Goal: Task Accomplishment & Management: Manage account settings

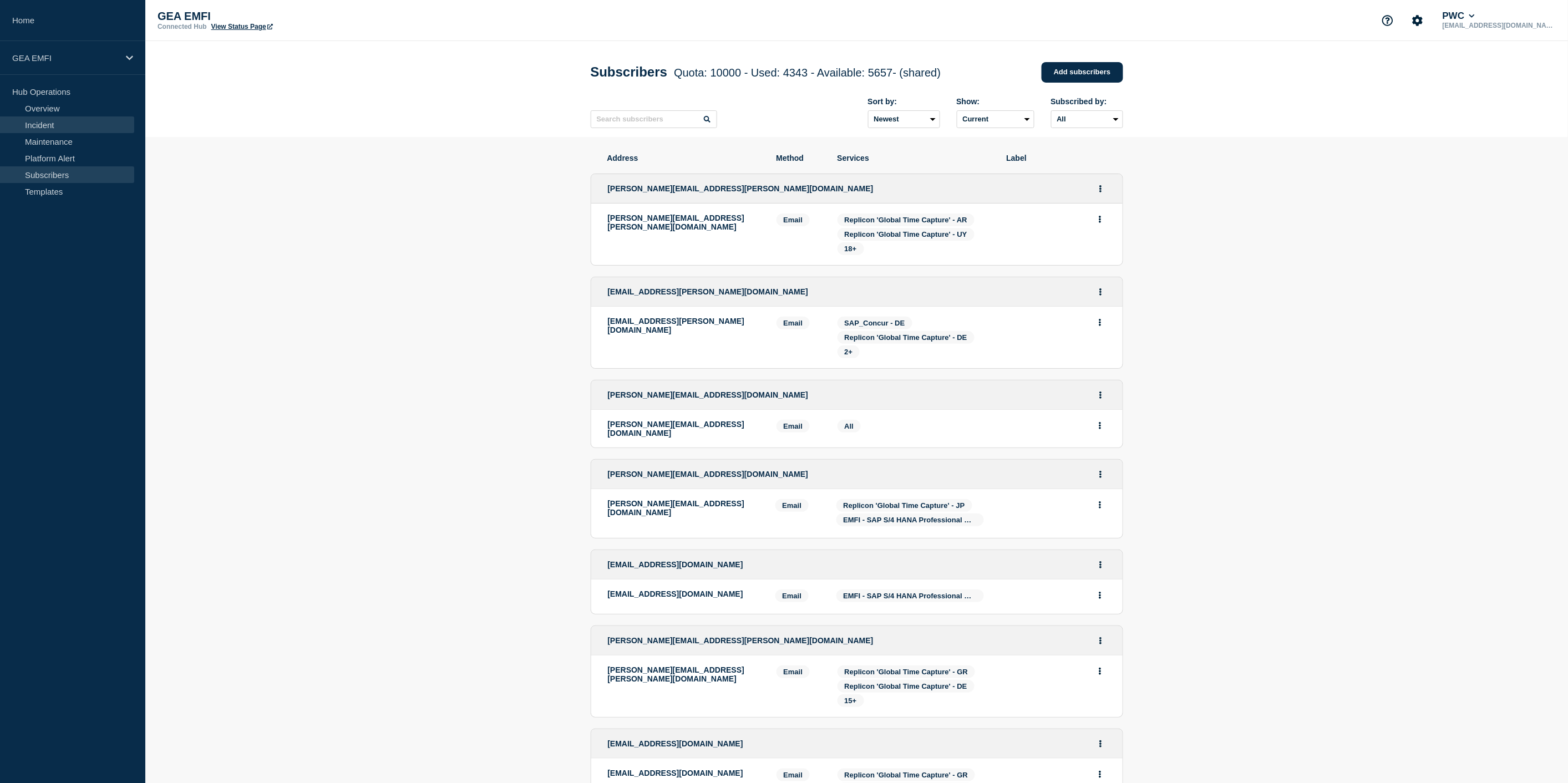
click at [49, 126] on link "Incident" at bounding box center [67, 125] width 134 height 17
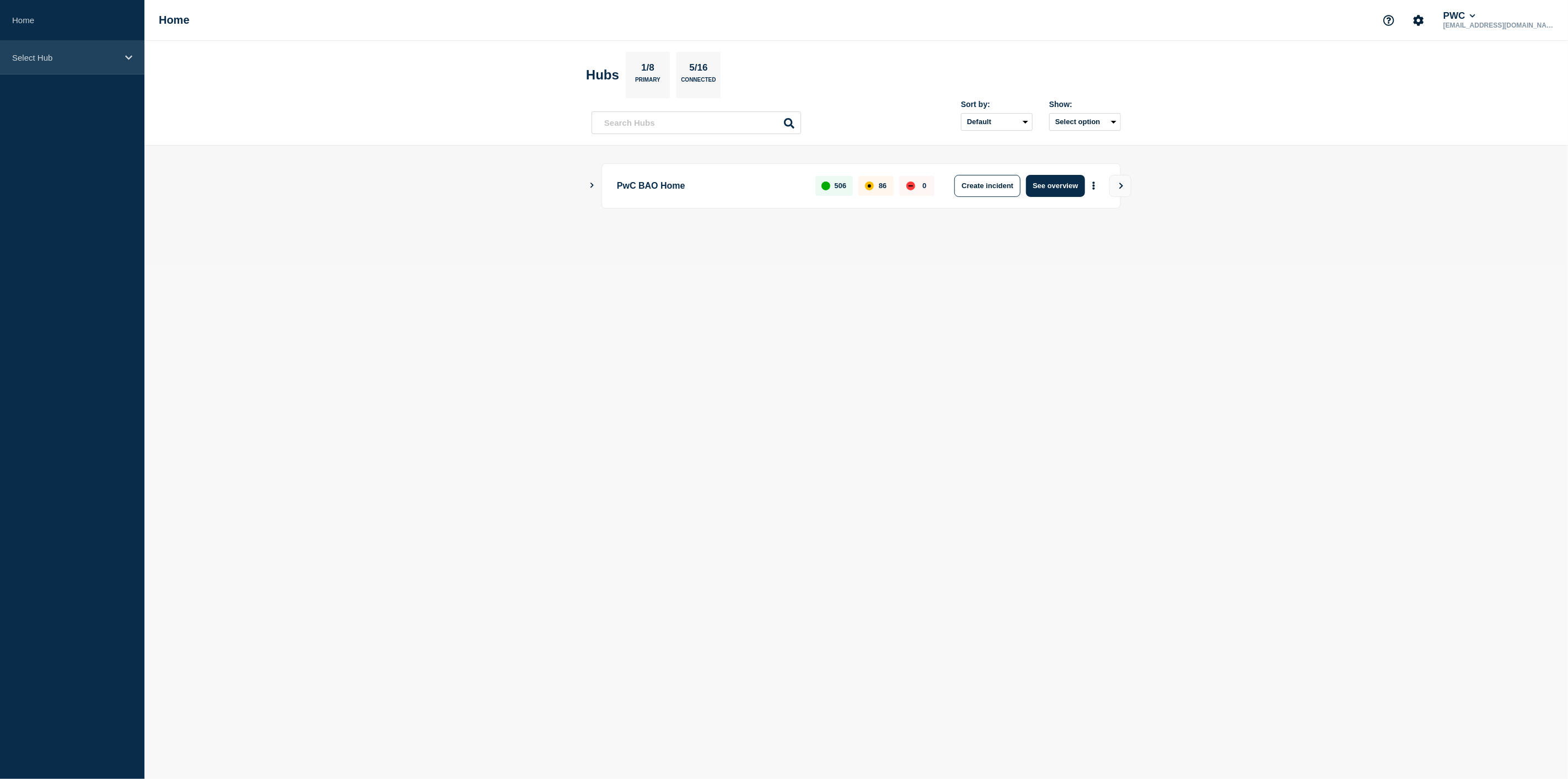
click at [129, 58] on icon at bounding box center [128, 57] width 7 height 4
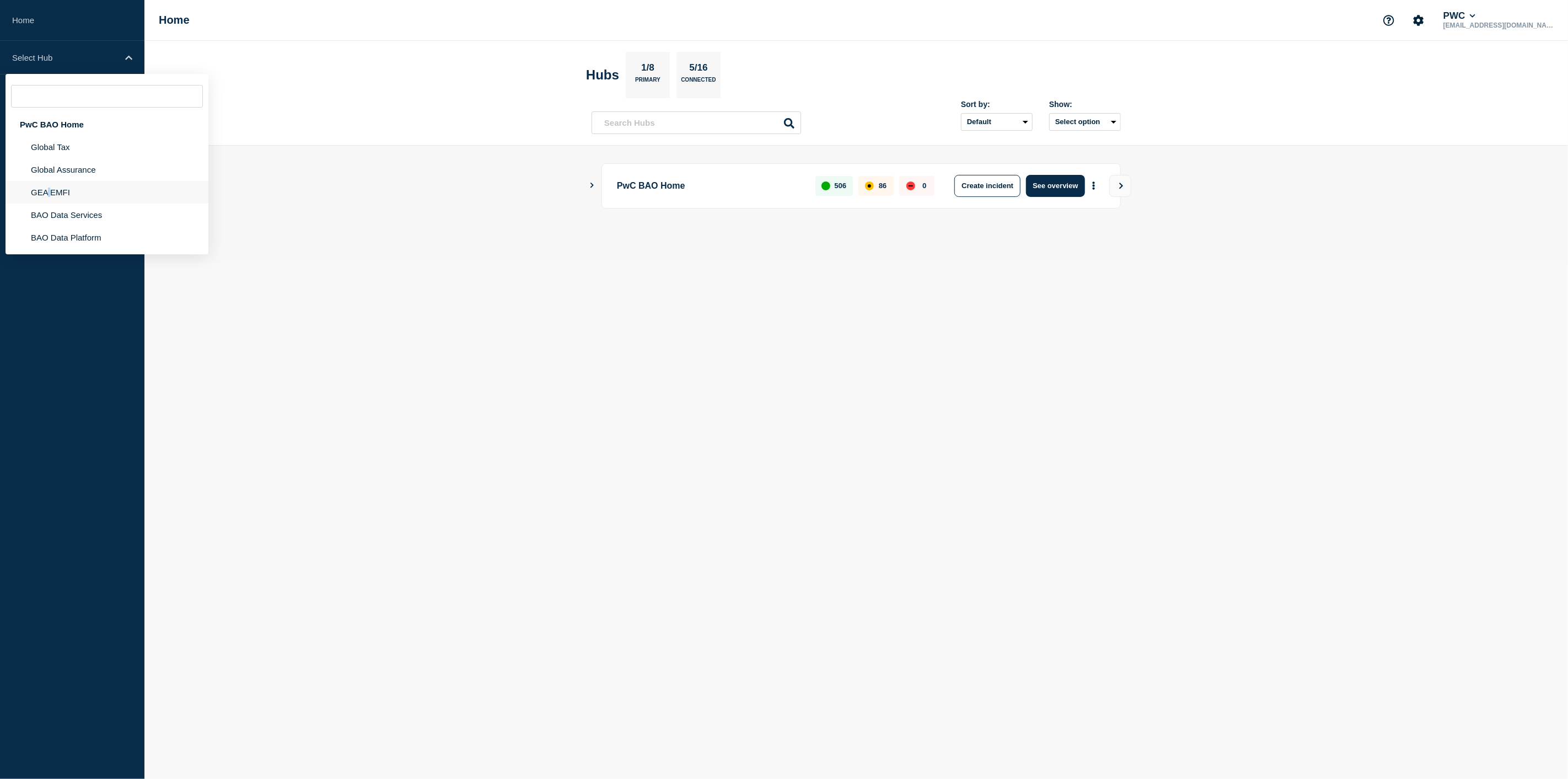
click at [50, 182] on li "GEA EMFI" at bounding box center [107, 192] width 203 height 22
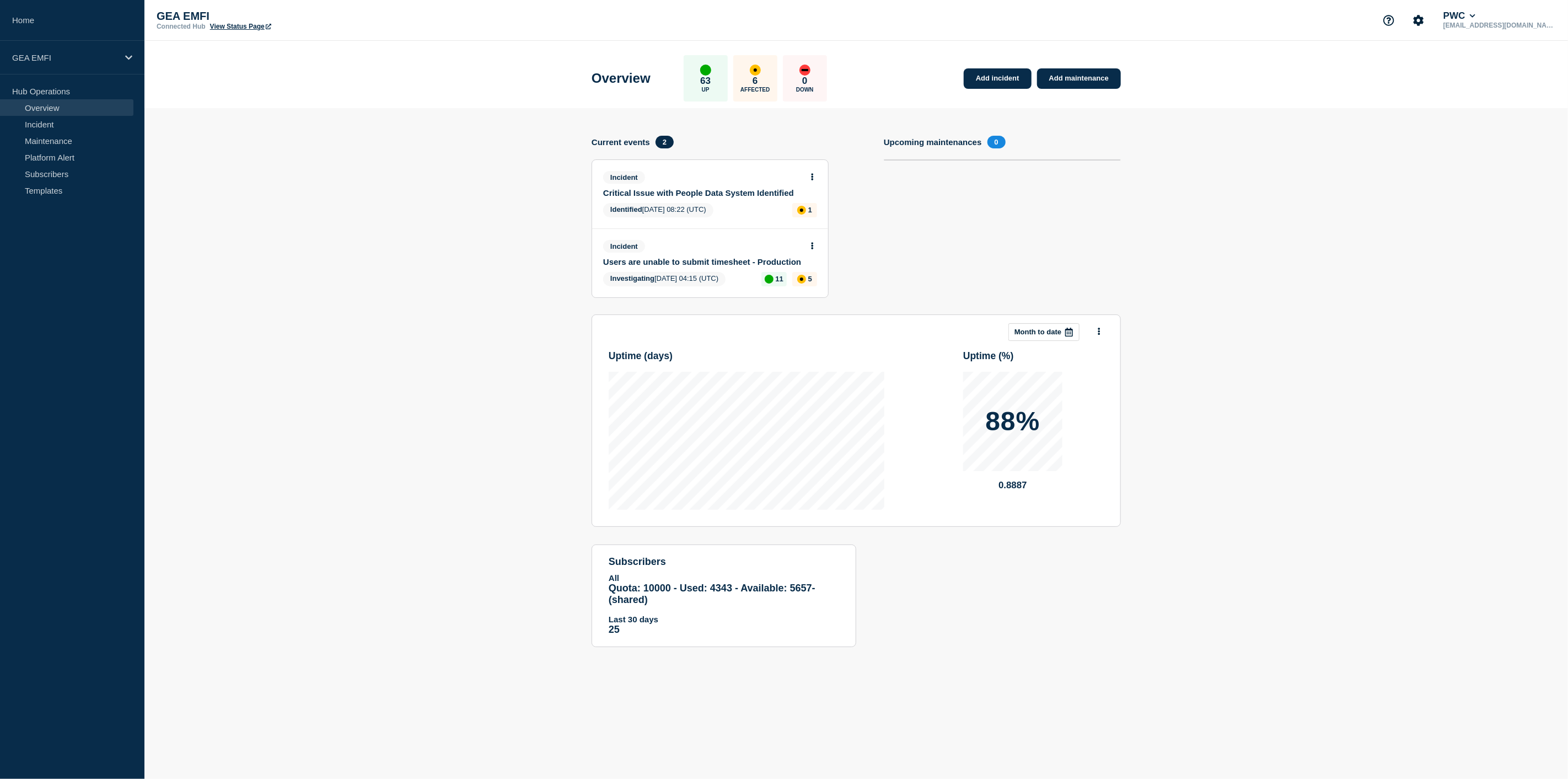
click at [728, 258] on link "Users are unable to submit timesheet - Production" at bounding box center [702, 262] width 199 height 9
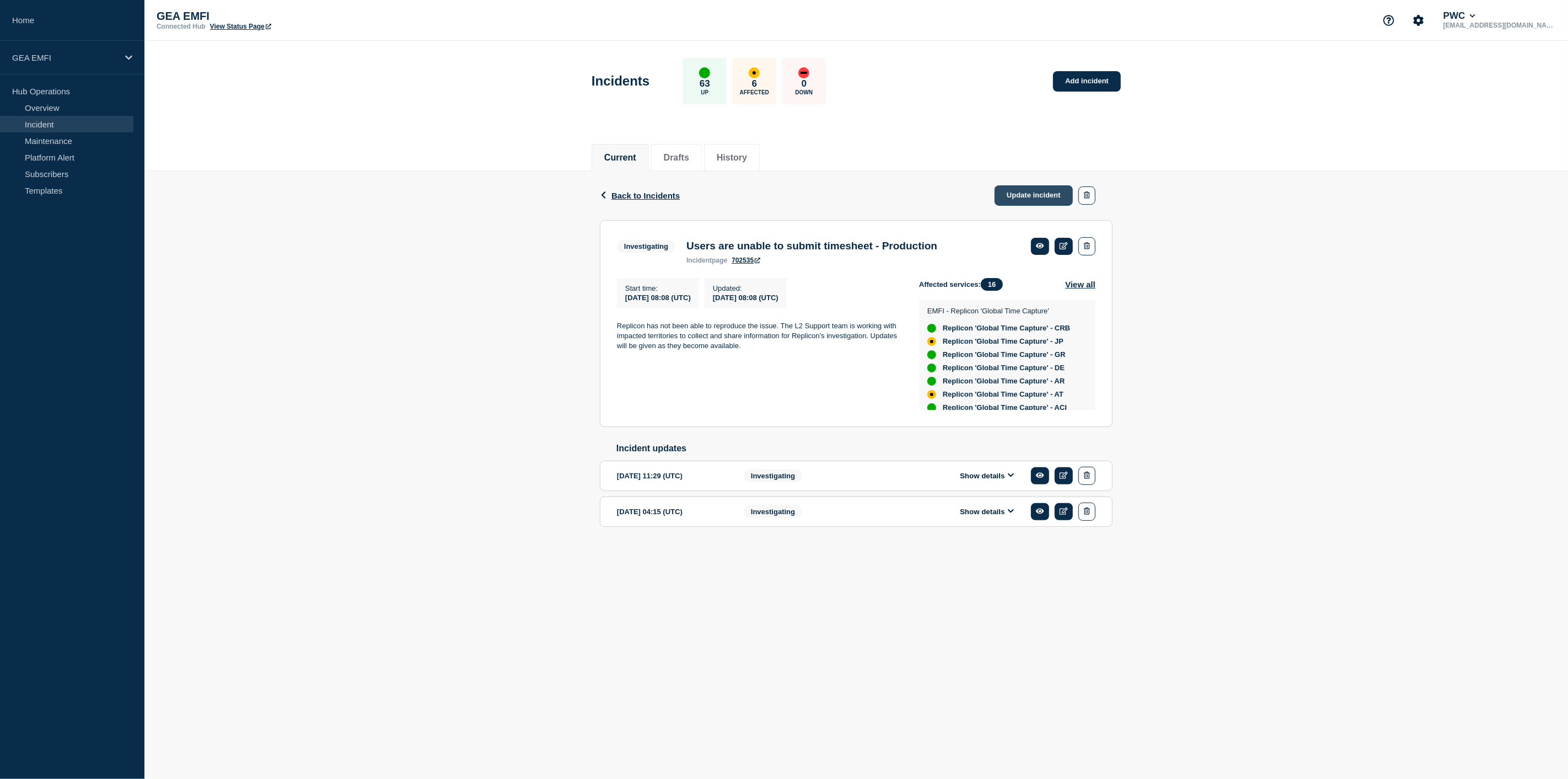
click at [1026, 193] on link "Update incident" at bounding box center [1033, 195] width 78 height 20
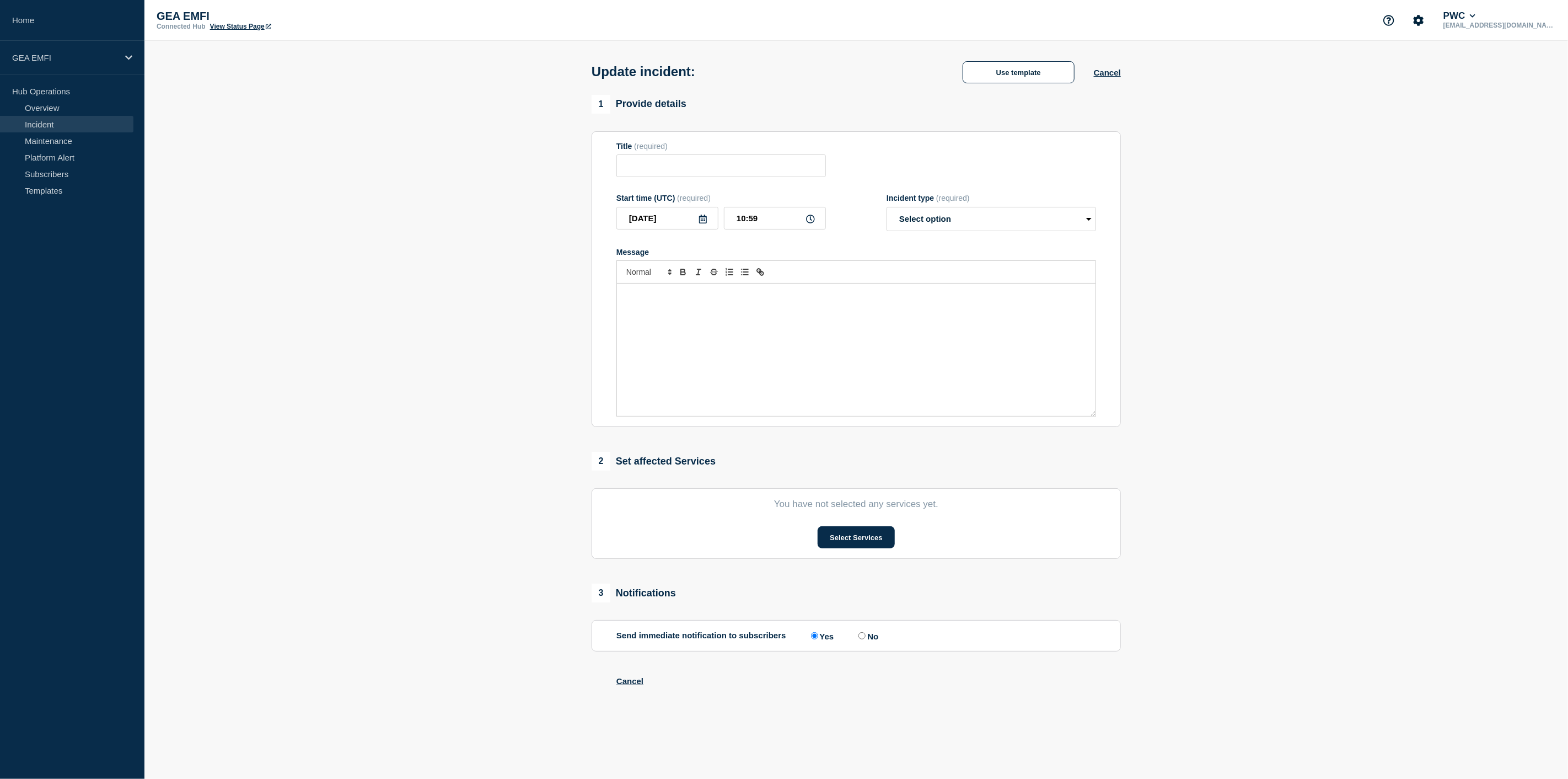
type input "Users are unable to submit timesheet - Production"
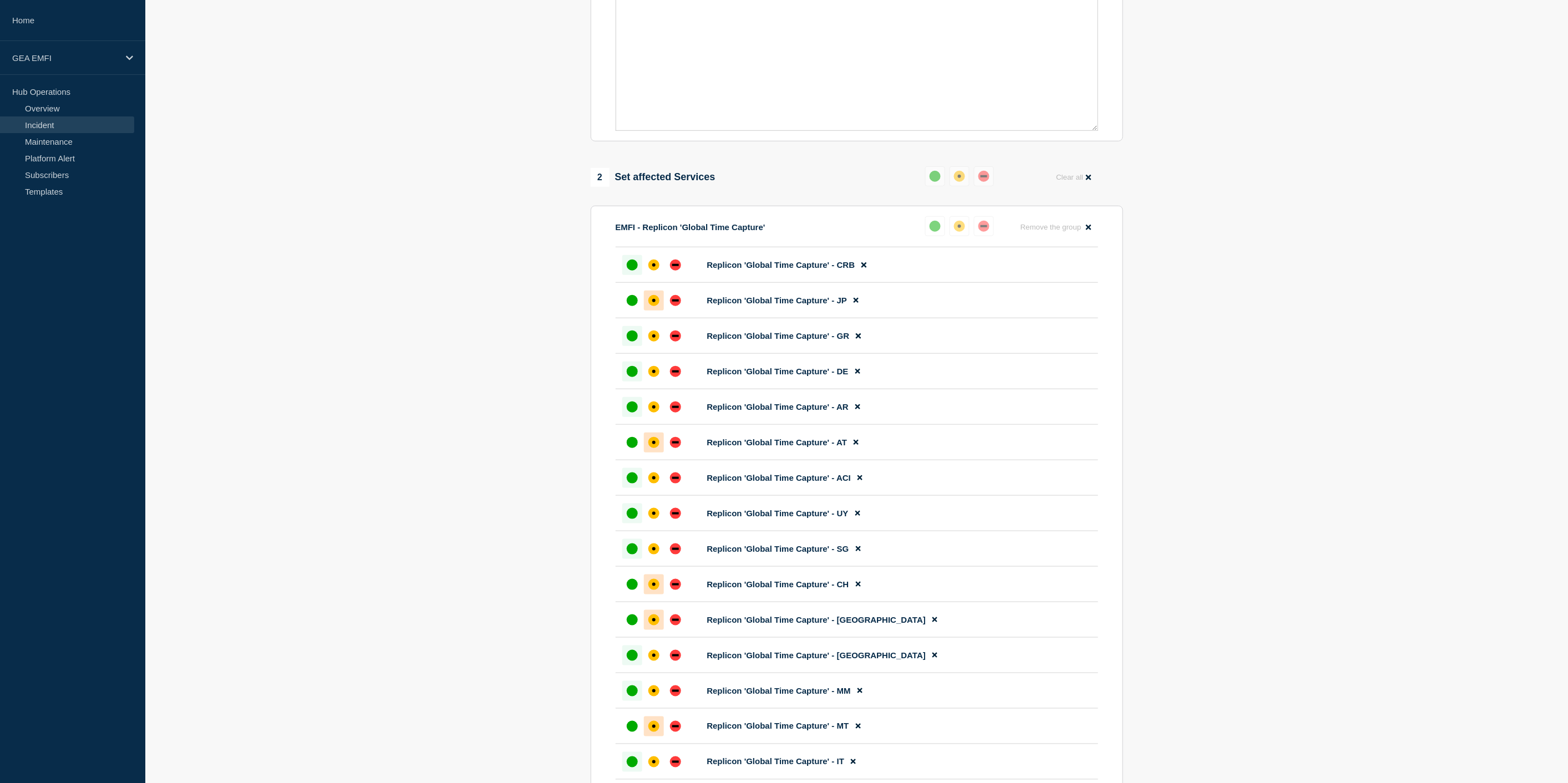
scroll to position [307, 0]
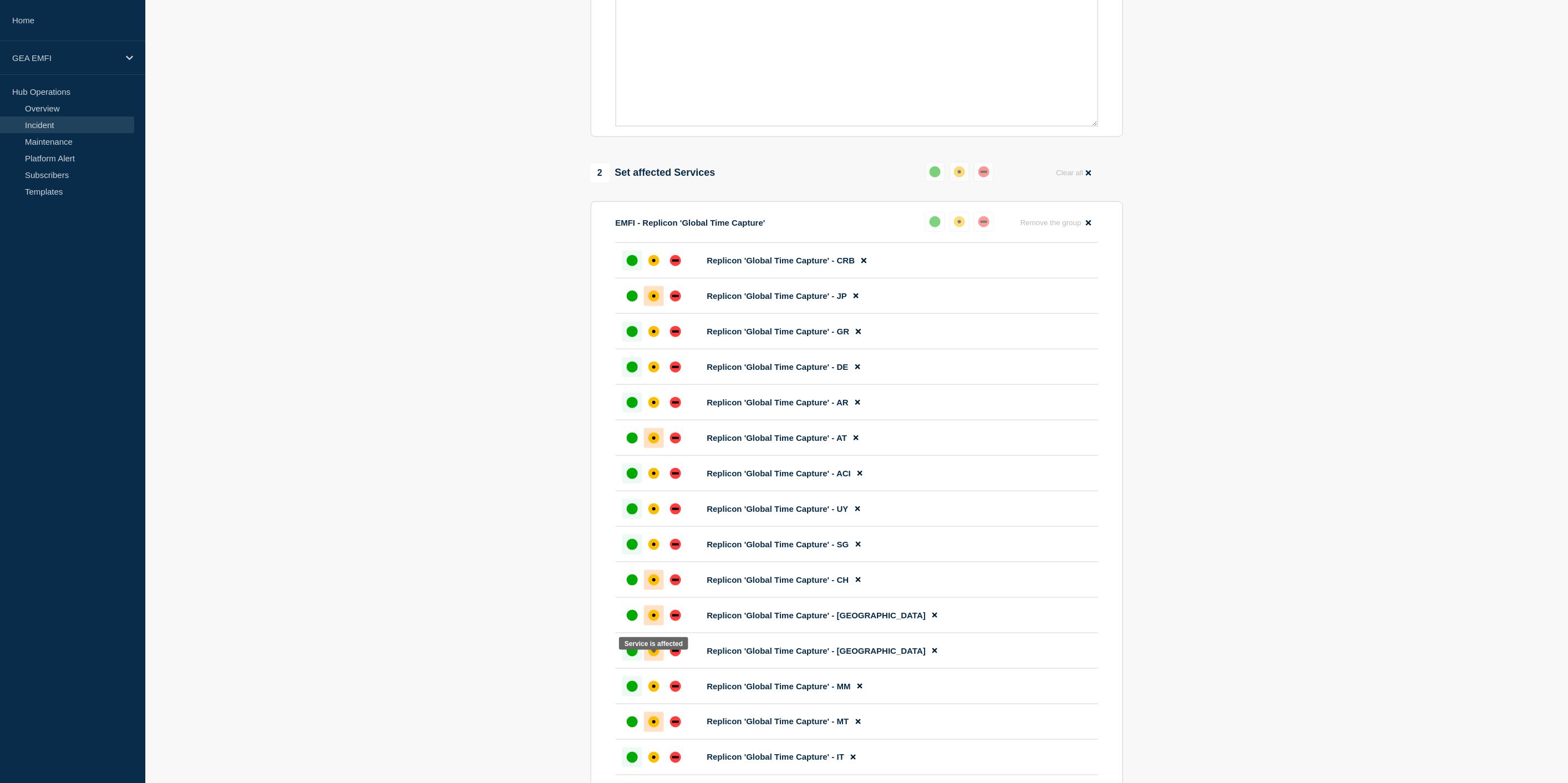
click at [652, 657] on div "affected" at bounding box center [653, 651] width 11 height 11
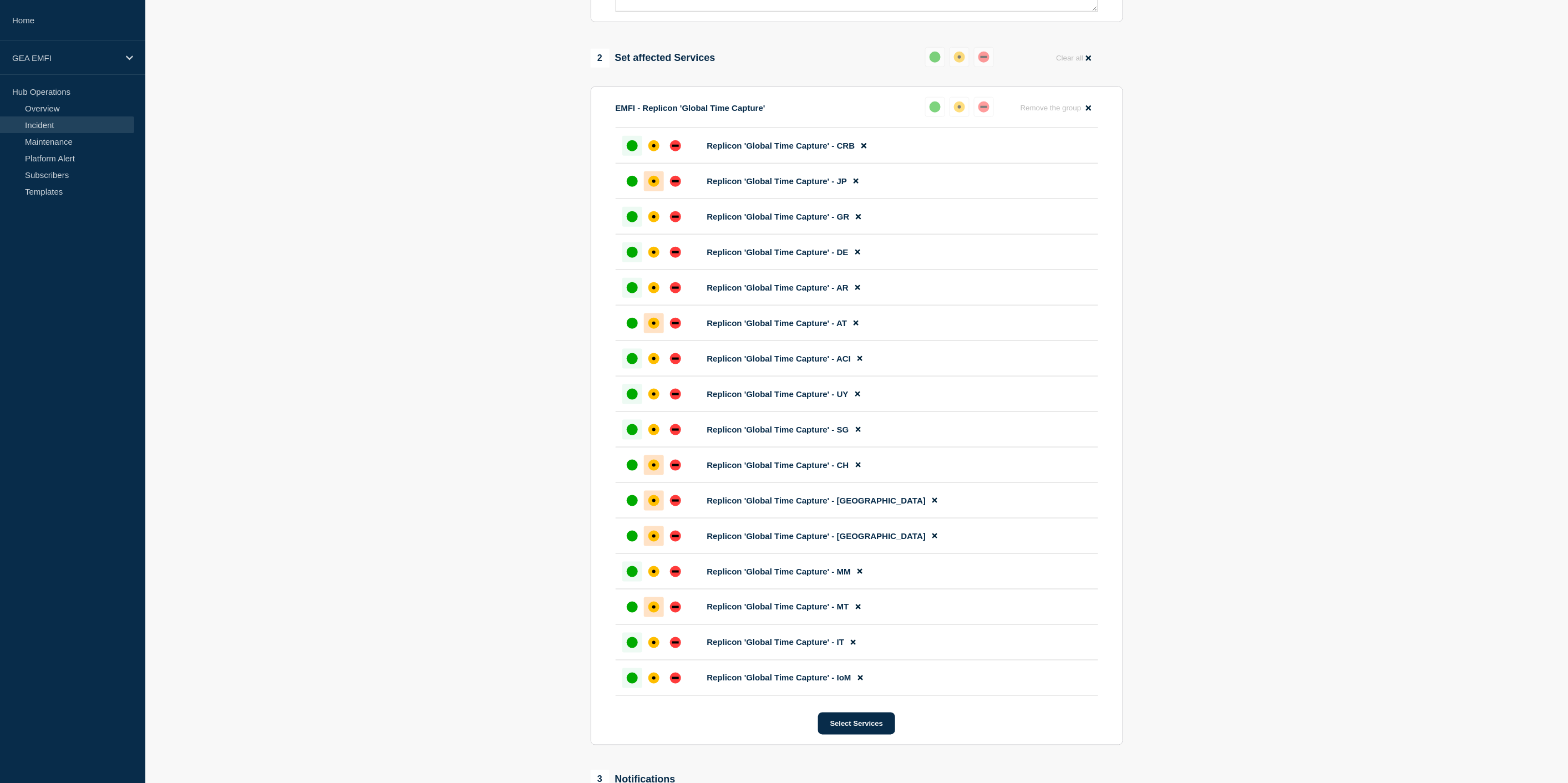
scroll to position [430, 0]
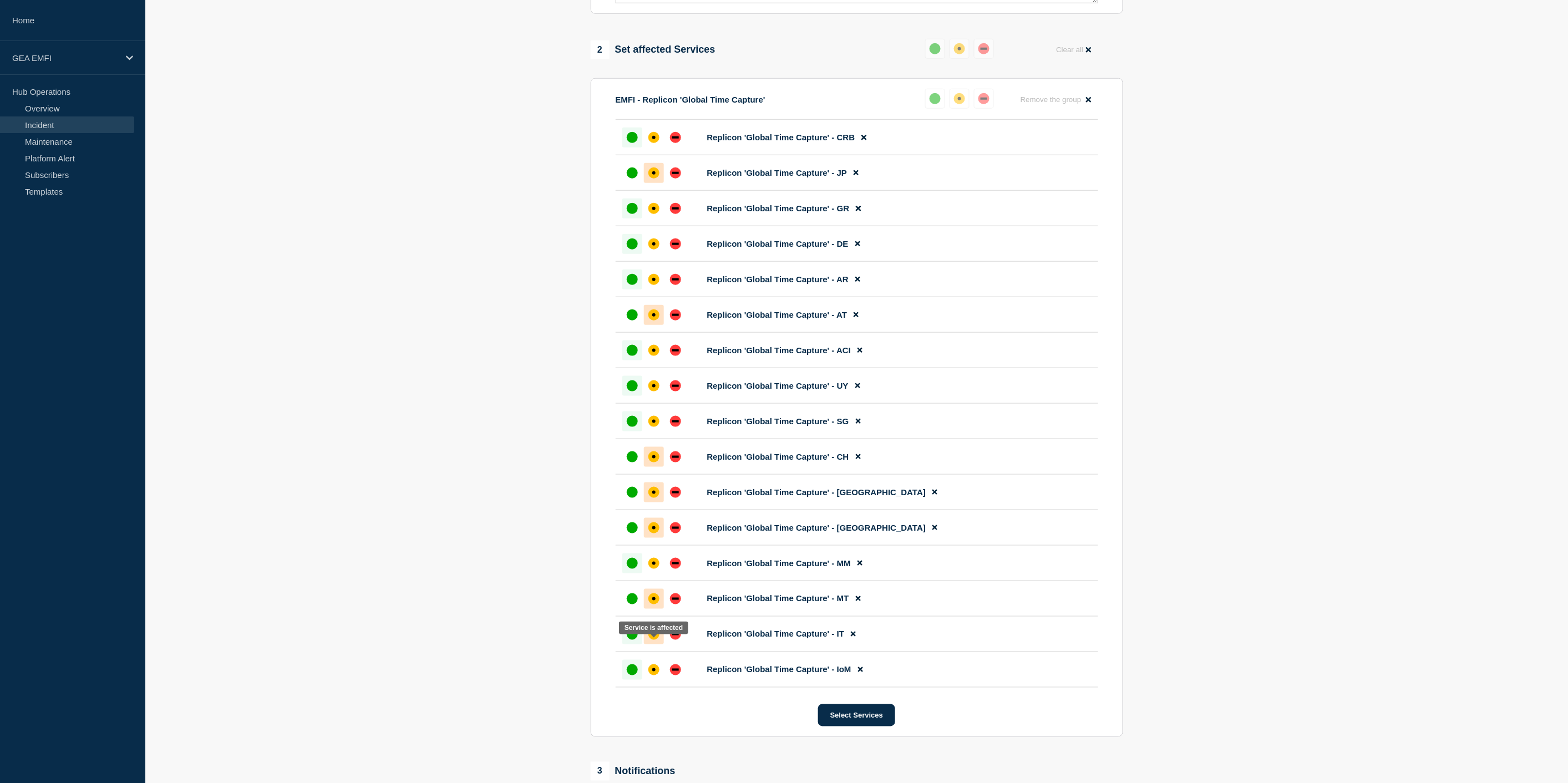
click at [653, 636] on div "affected" at bounding box center [654, 634] width 3 height 3
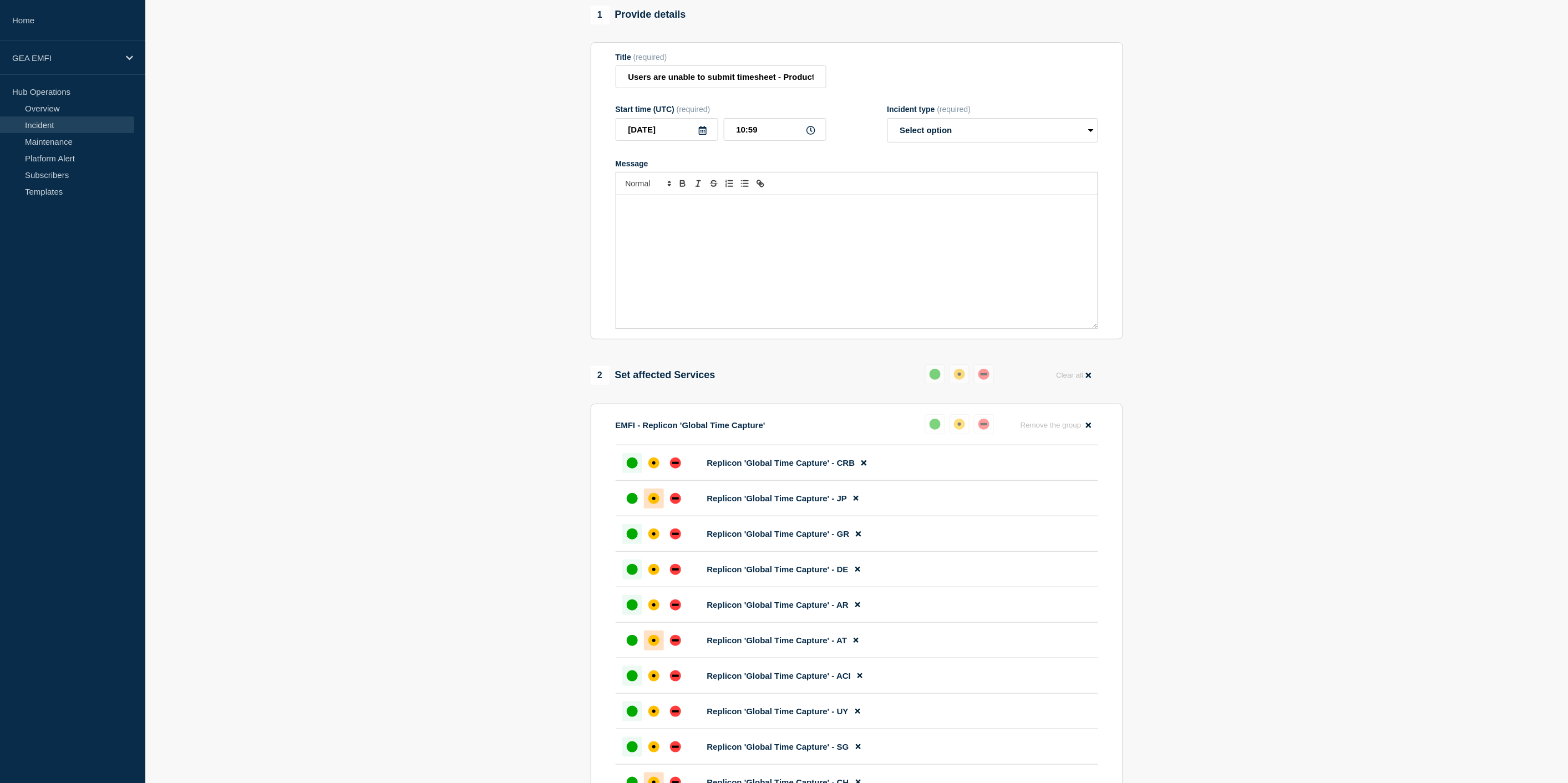
scroll to position [0, 0]
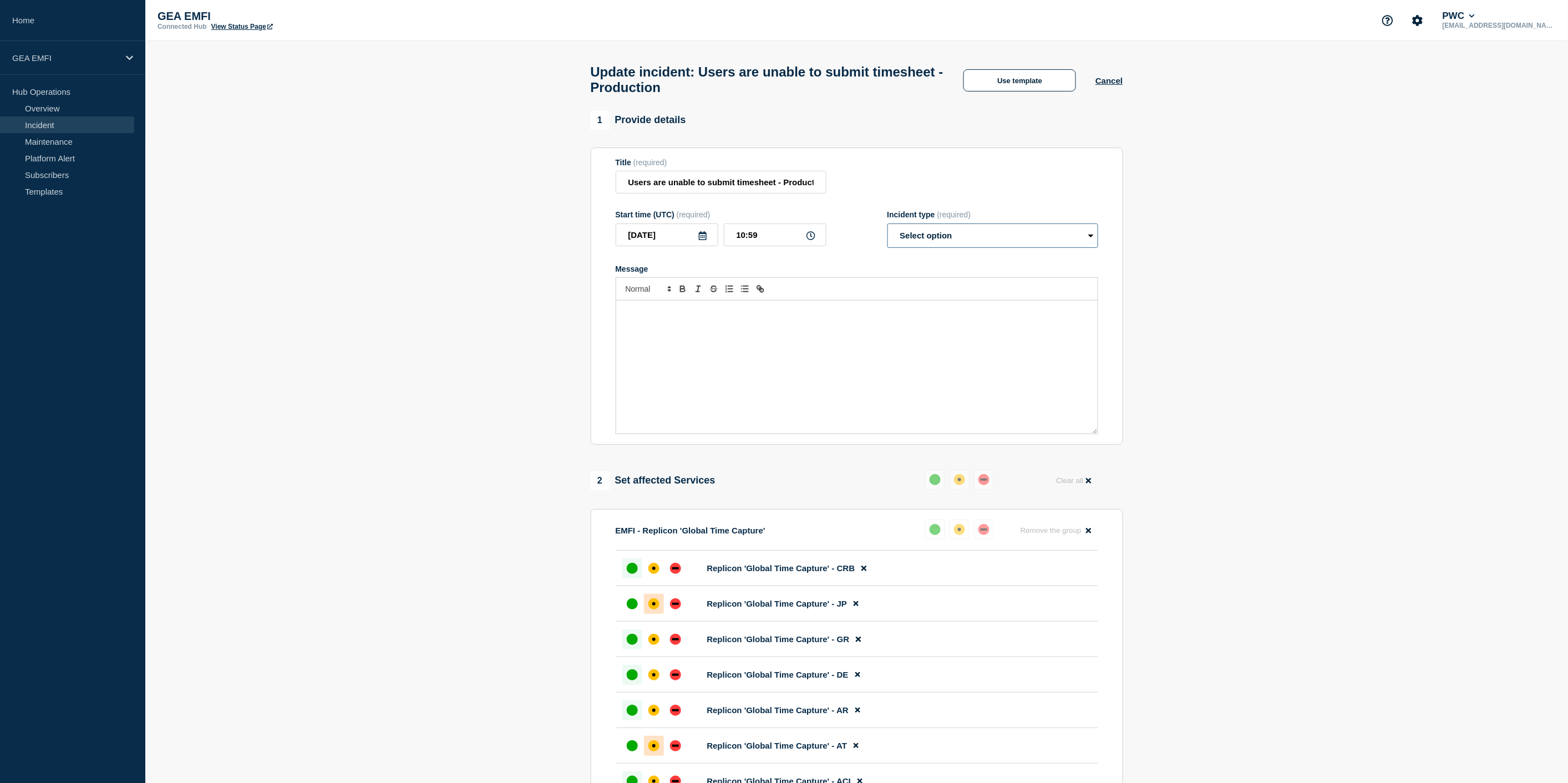
click at [983, 240] on select "Select option Investigating Identified Monitoring Resolved" at bounding box center [993, 235] width 211 height 24
select select "investigating"
click at [887, 229] on select "Select option Investigating Identified Monitoring Resolved" at bounding box center [993, 235] width 211 height 24
click at [740, 340] on div "Message" at bounding box center [857, 367] width 482 height 133
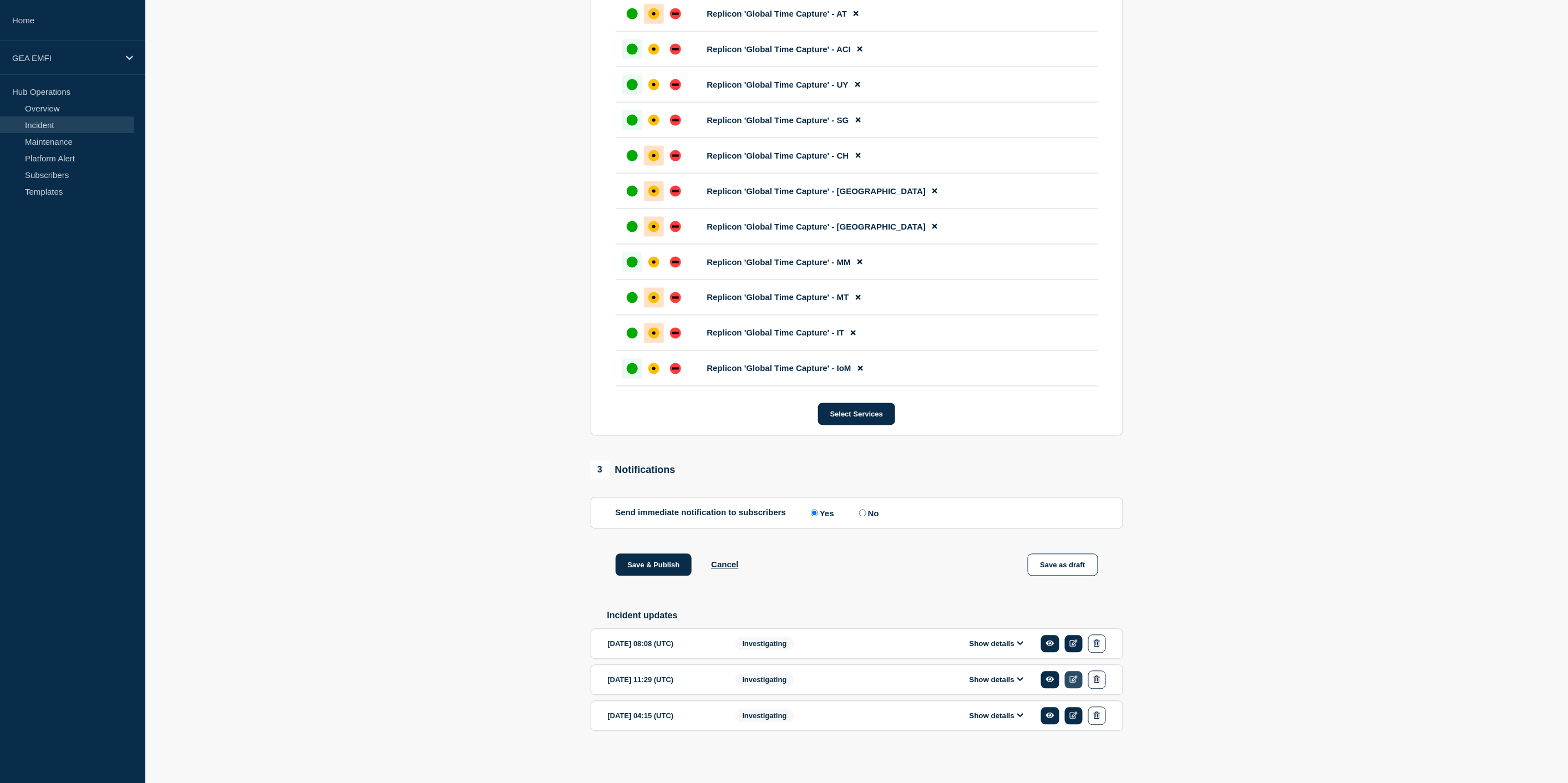
scroll to position [747, 0]
click at [1022, 649] on div "Show details" at bounding box center [1000, 644] width 213 height 18
click at [1022, 643] on icon at bounding box center [1020, 643] width 7 height 8
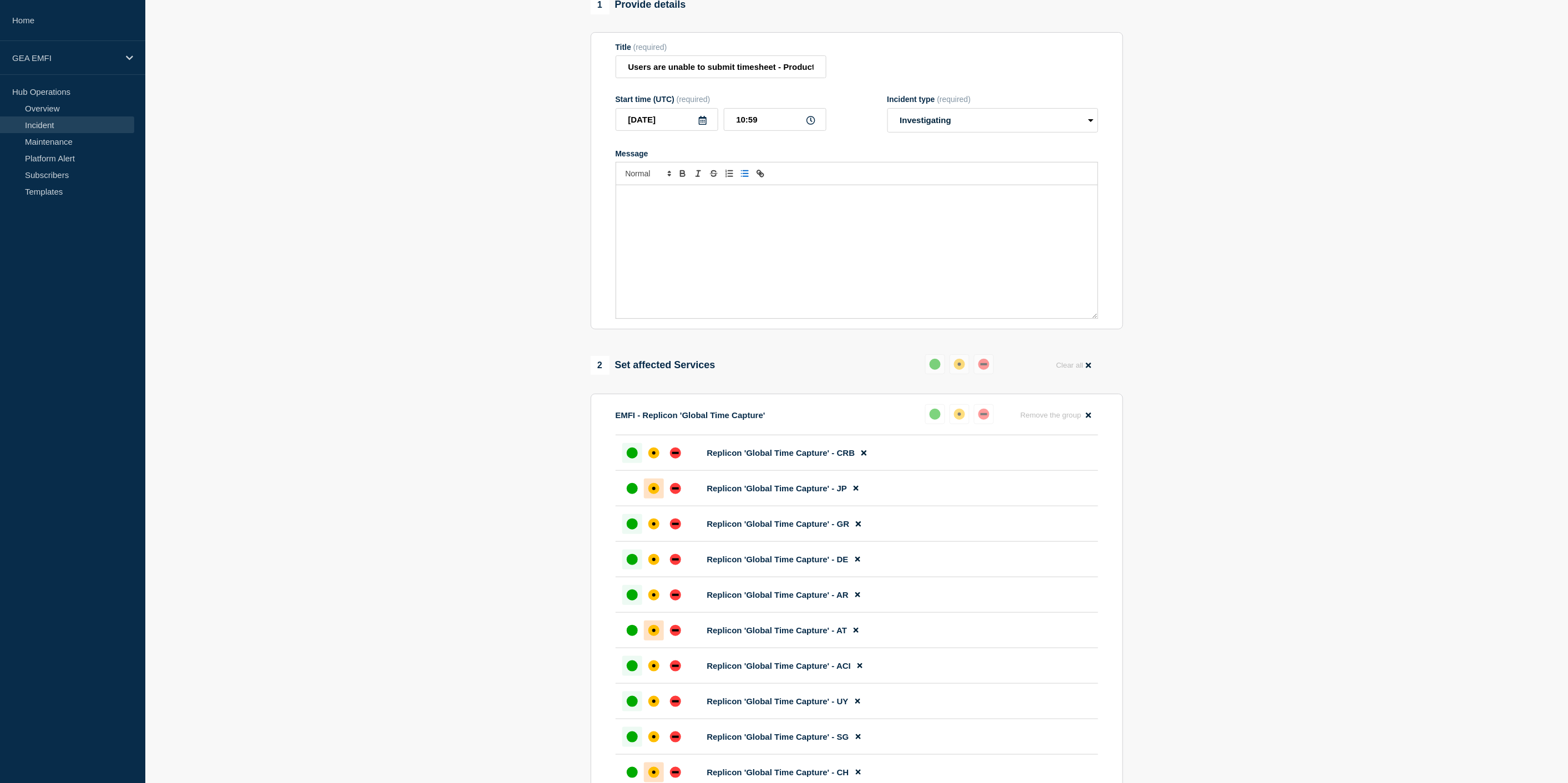
scroll to position [8, 0]
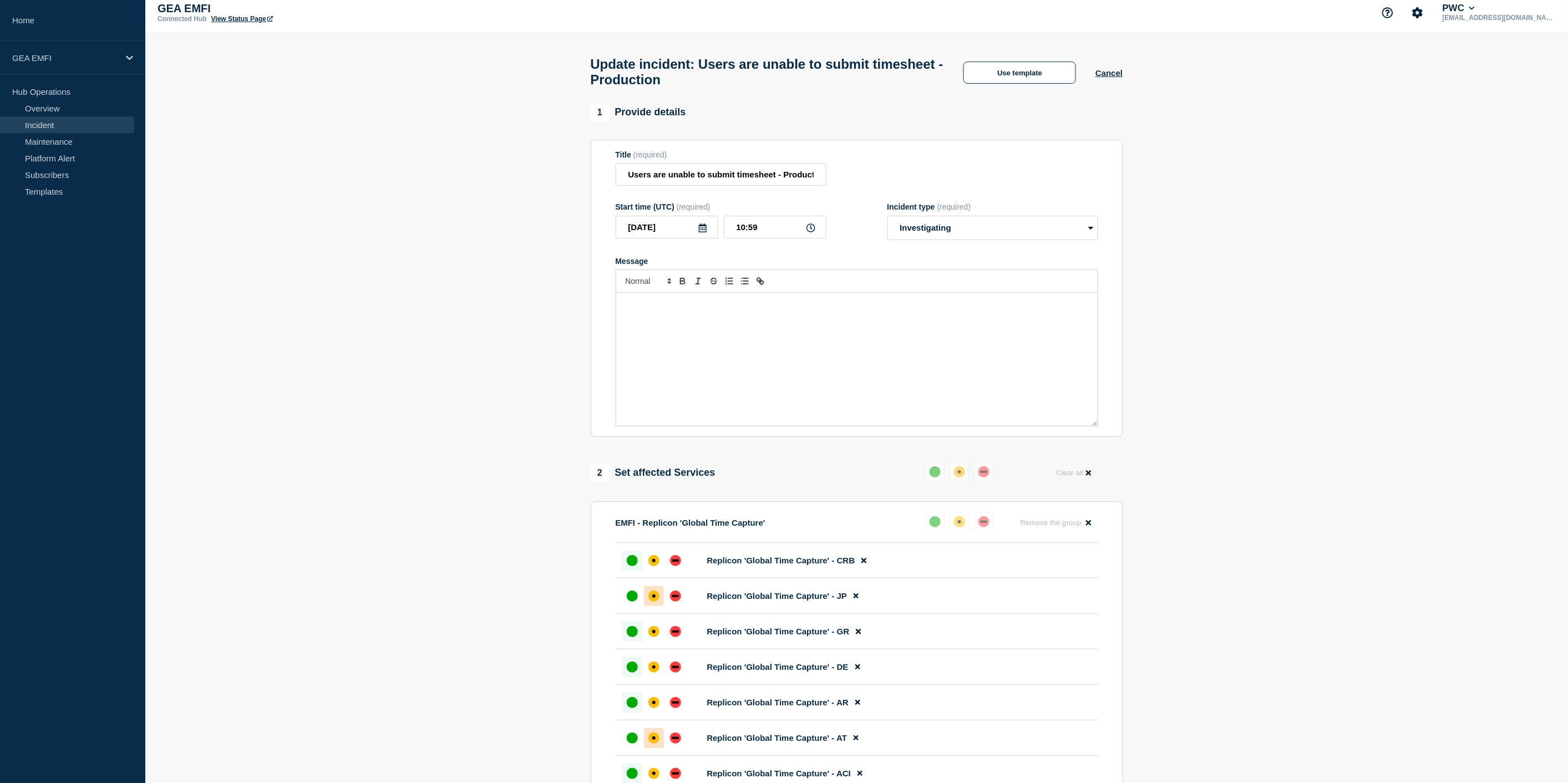
click at [699, 309] on p "Message" at bounding box center [857, 305] width 465 height 10
click at [702, 309] on p "Replicon continues to prgress with" at bounding box center [857, 305] width 465 height 10
click at [745, 309] on p "Replicon continues to progress with" at bounding box center [857, 305] width 465 height 10
drag, startPoint x: 962, startPoint y: 335, endPoint x: 611, endPoint y: 313, distance: 351.7
click at [611, 313] on section "Title (required) Users are unable to submit timesheet - Production Start time (…" at bounding box center [857, 289] width 533 height 298
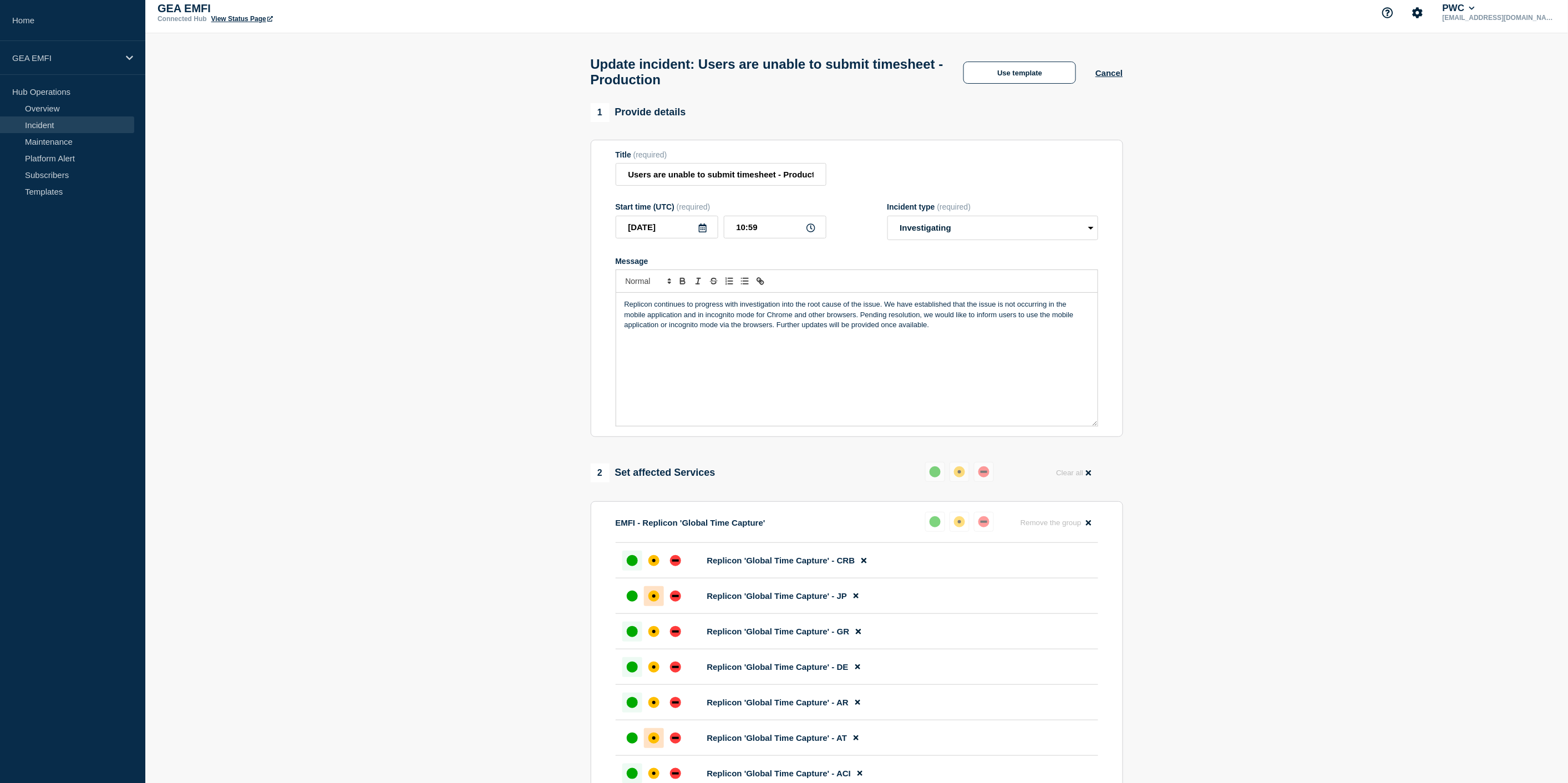
copy p "Replicon continues to progress with investigation into the root cause of the is…"
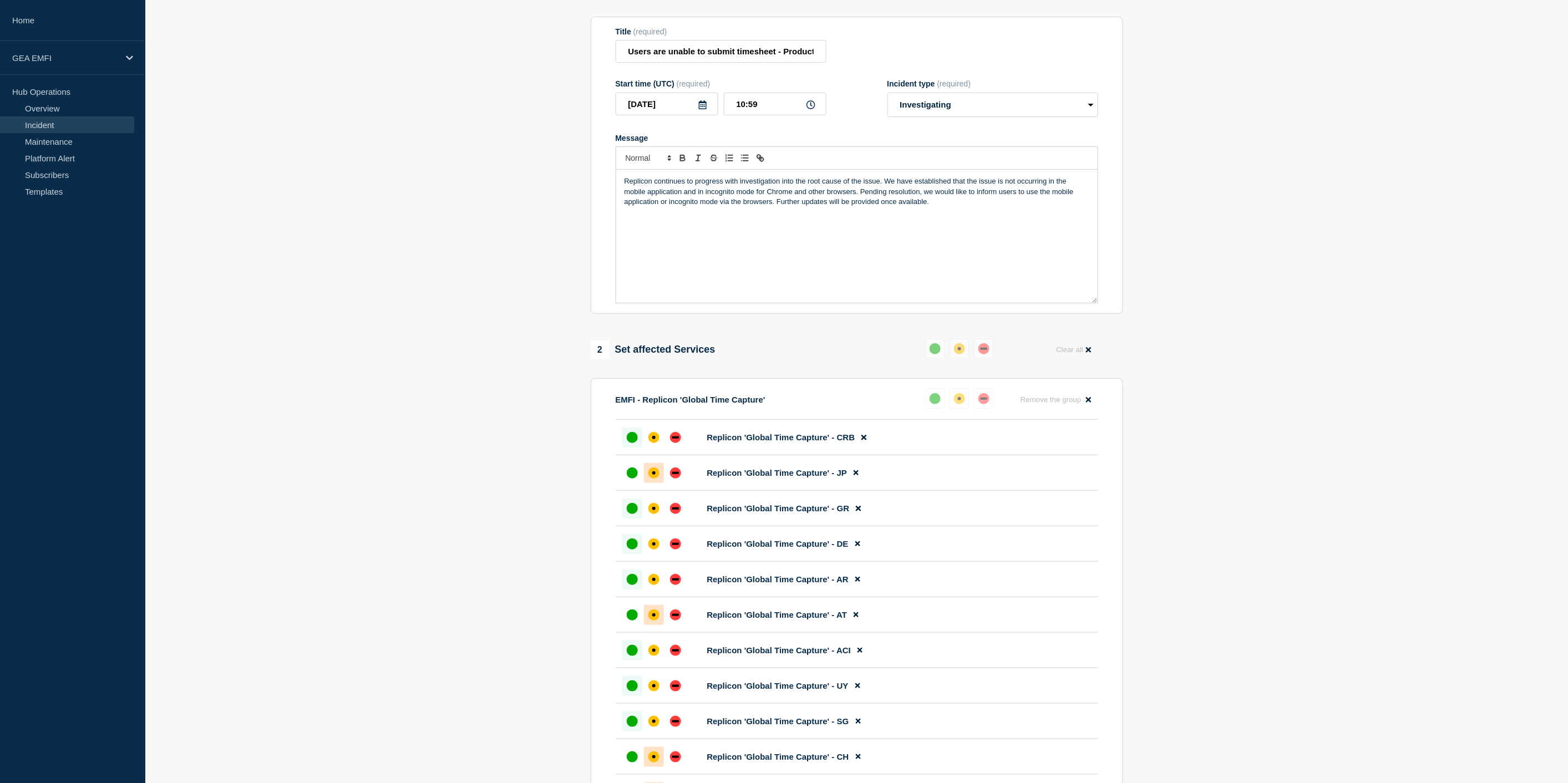
scroll to position [0, 0]
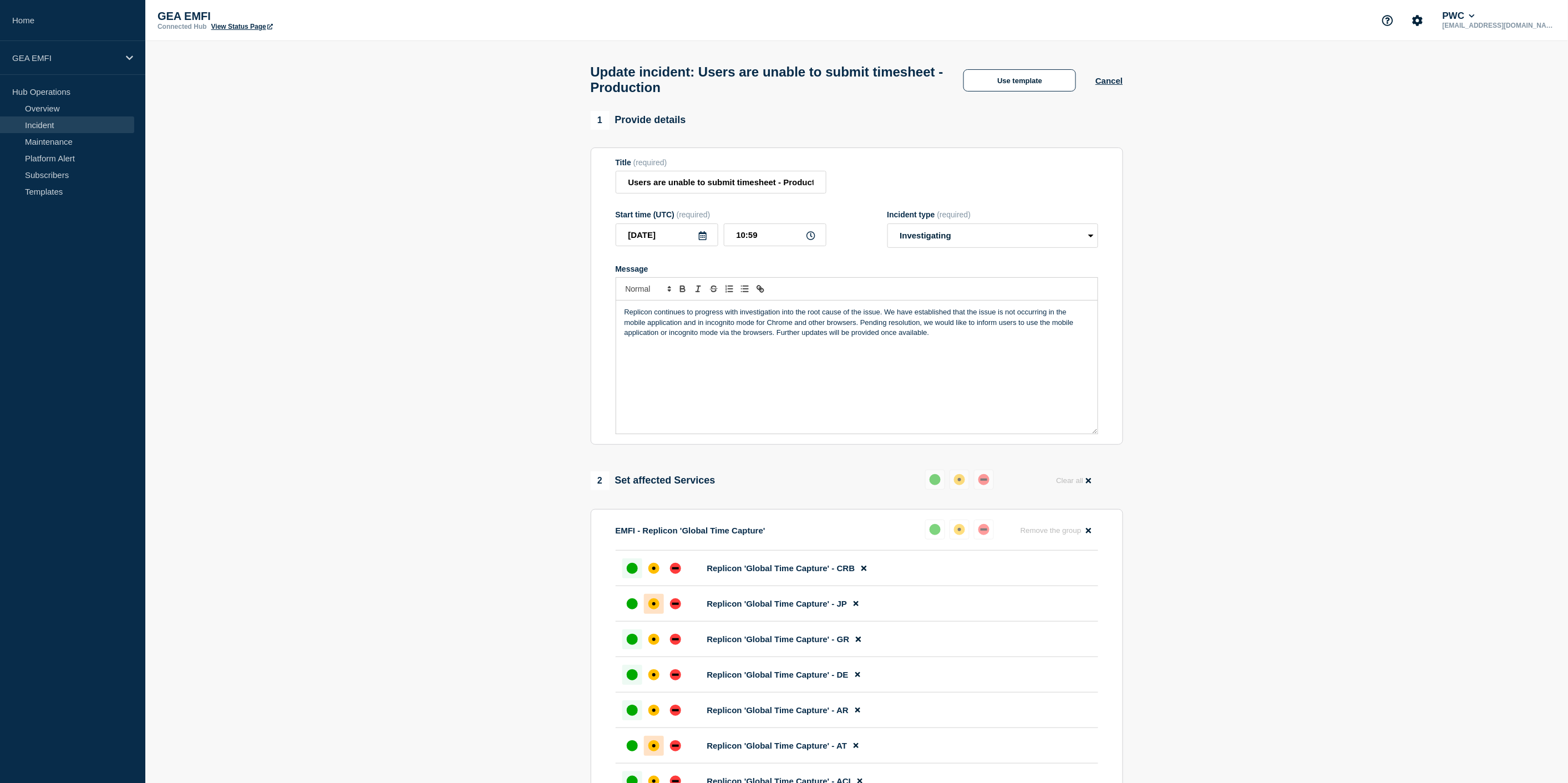
click at [781, 373] on div "Replicon continues to progress with investigation into the root cause of the is…" at bounding box center [857, 367] width 482 height 133
click at [950, 319] on p "Replicon continues to progress with investigation into the root cause of the is…" at bounding box center [857, 322] width 465 height 30
click at [1038, 329] on p "Replicon continues to progress with investigation into the root cause of the is…" at bounding box center [857, 322] width 465 height 30
click at [794, 337] on p "Replicon continues to progress with investigation into the root cause of the is…" at bounding box center [857, 322] width 465 height 30
click at [885, 318] on p "Replicon continues to progress with investigation into the root cause of the is…" at bounding box center [857, 327] width 465 height 41
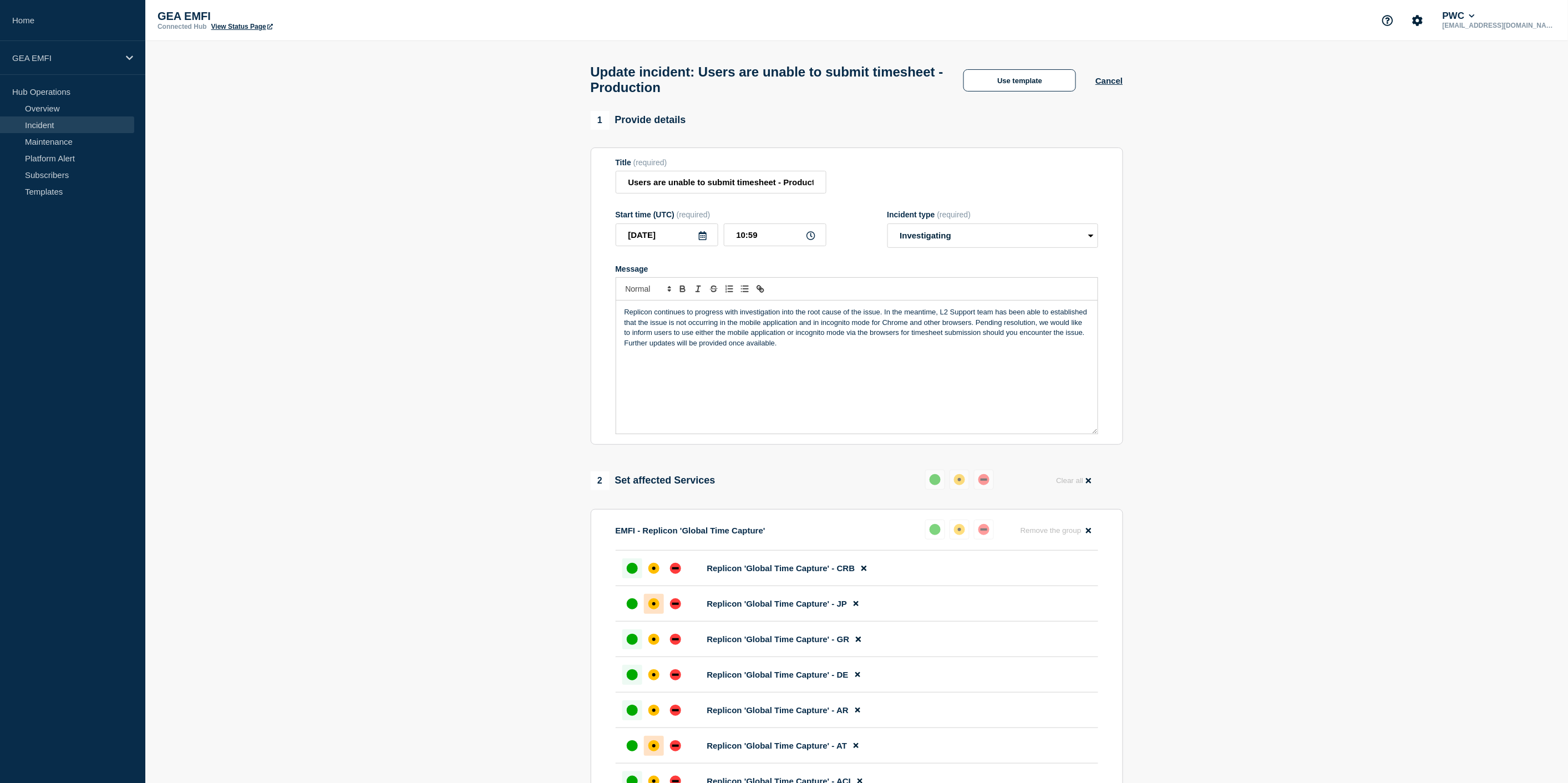
click at [1090, 320] on div "Replicon continues to progress with investigation into the root cause of the is…" at bounding box center [857, 367] width 482 height 133
click at [720, 332] on p "Replicon continues to progress with investigation into the root cause of the is…" at bounding box center [857, 327] width 465 height 41
click at [972, 331] on p "Replicon continues to progress with investigation into the root cause of the is…" at bounding box center [857, 327] width 465 height 41
click at [959, 245] on select "Select option Investigating Identified Monitoring Resolved" at bounding box center [993, 235] width 211 height 24
click at [961, 244] on select "Select option Investigating Identified Monitoring Resolved" at bounding box center [993, 235] width 211 height 24
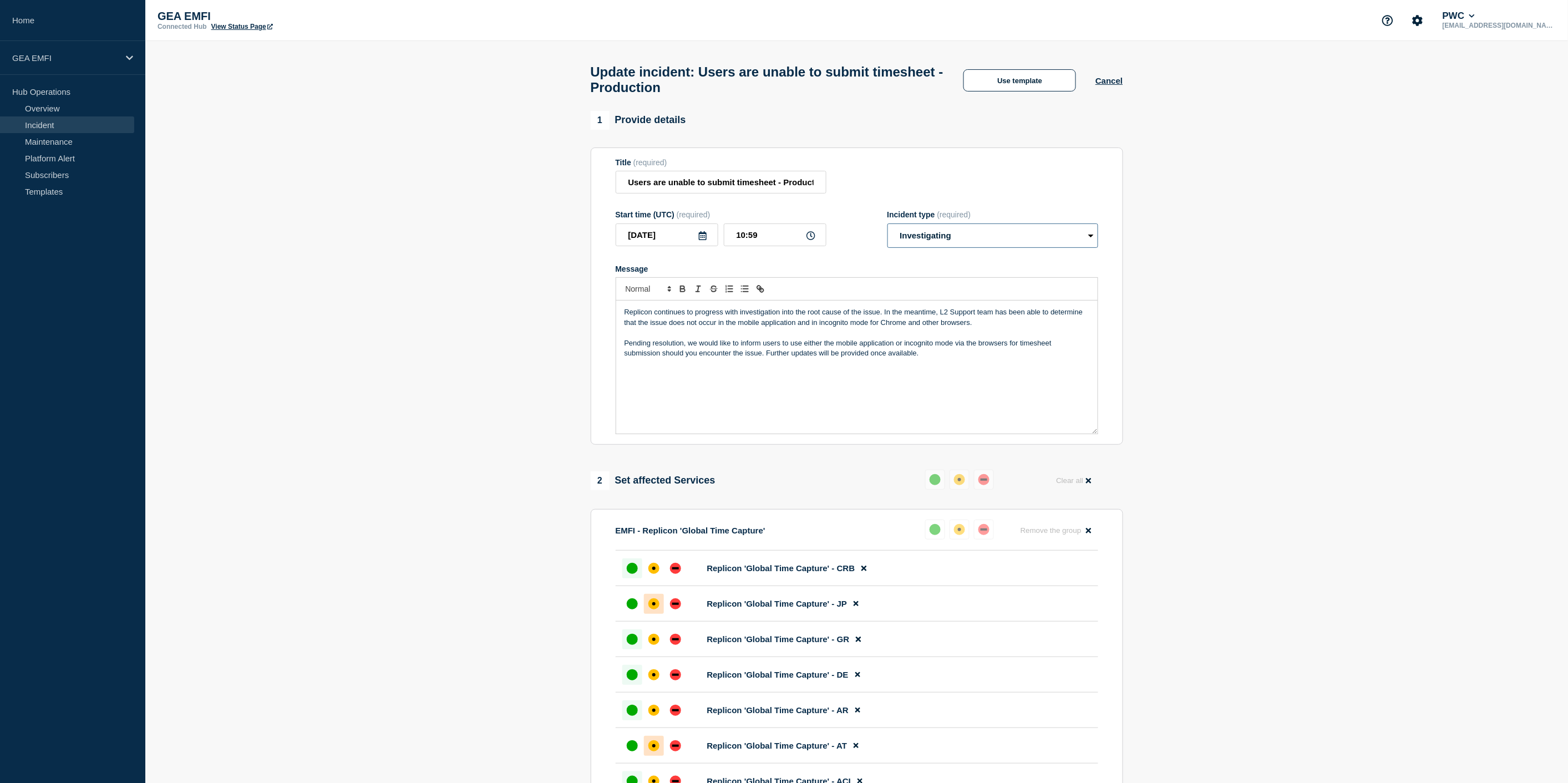
click at [961, 244] on select "Select option Investigating Identified Monitoring Resolved" at bounding box center [993, 235] width 211 height 24
click at [887, 229] on select "Select option Investigating Identified Monitoring Resolved" at bounding box center [993, 235] width 211 height 24
click at [663, 358] on p "Pending resolution, we would like to inform users to use either the mobile appl…" at bounding box center [857, 348] width 465 height 20
click at [804, 350] on p "Pending resolution, we would like to inform users to use either the mobile appl…" at bounding box center [857, 348] width 465 height 20
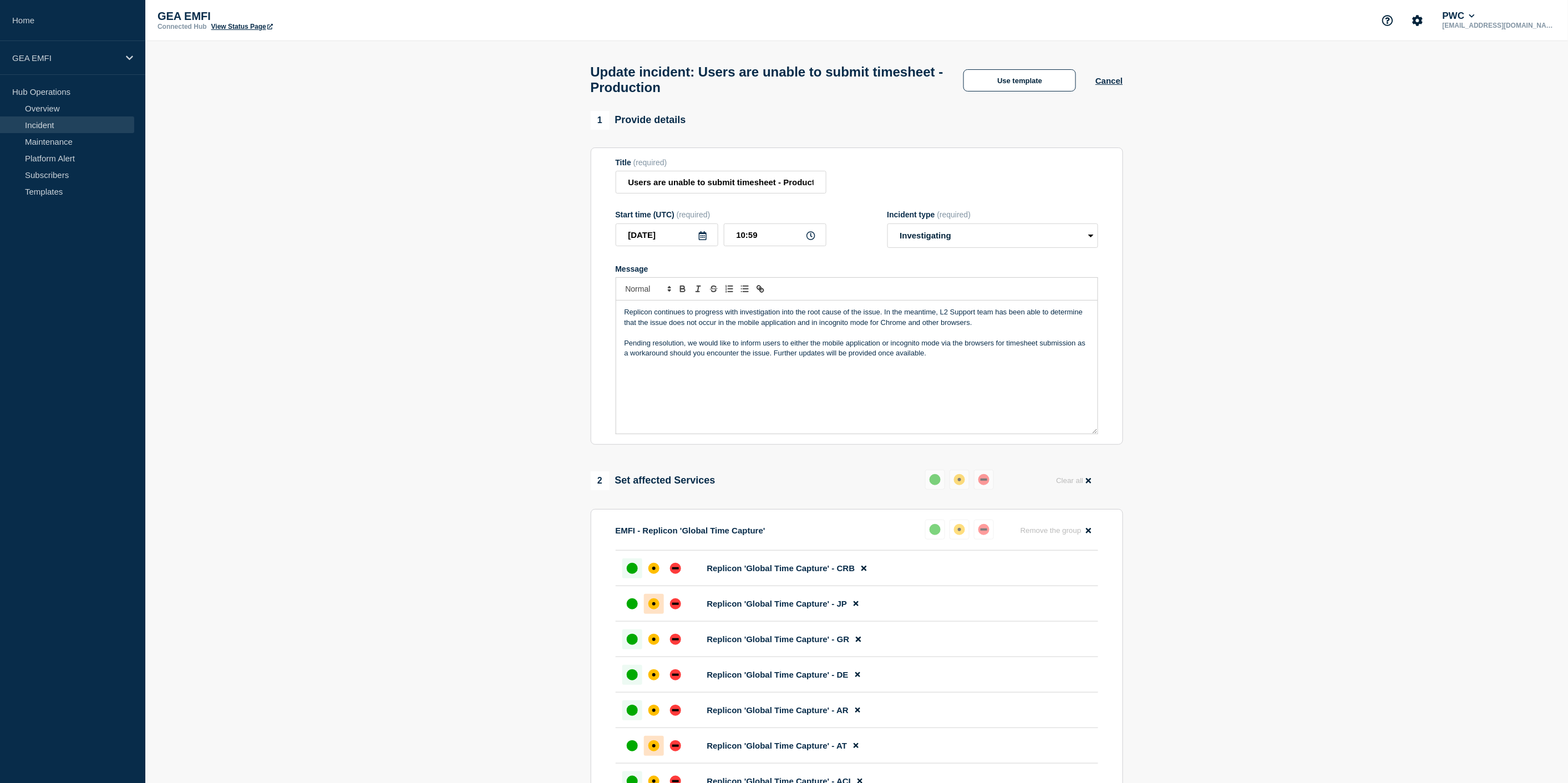
click at [808, 348] on p "Pending resolution, we would like to inform users to either the mobile applicat…" at bounding box center [857, 348] width 465 height 20
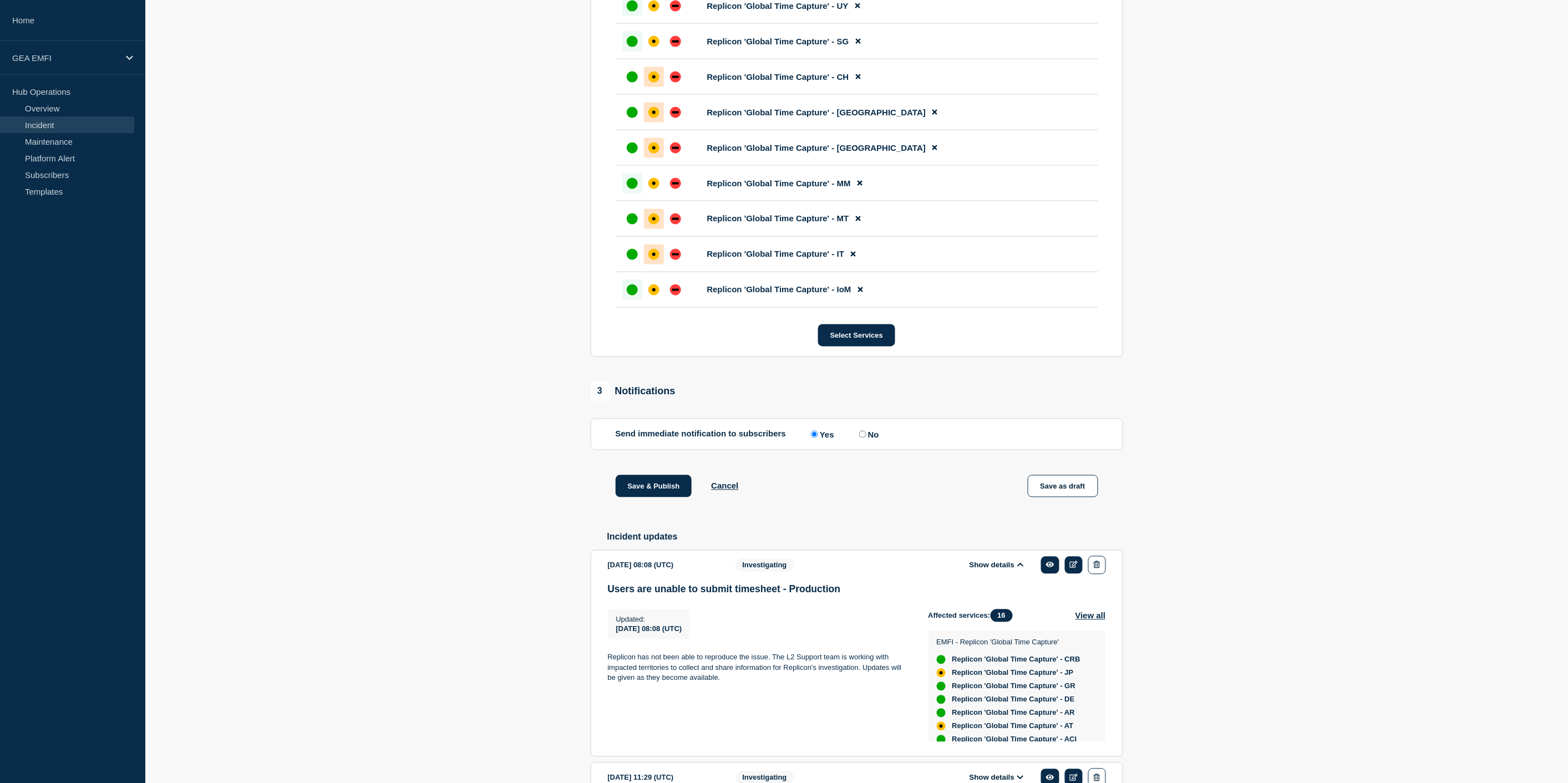
scroll to position [800, 0]
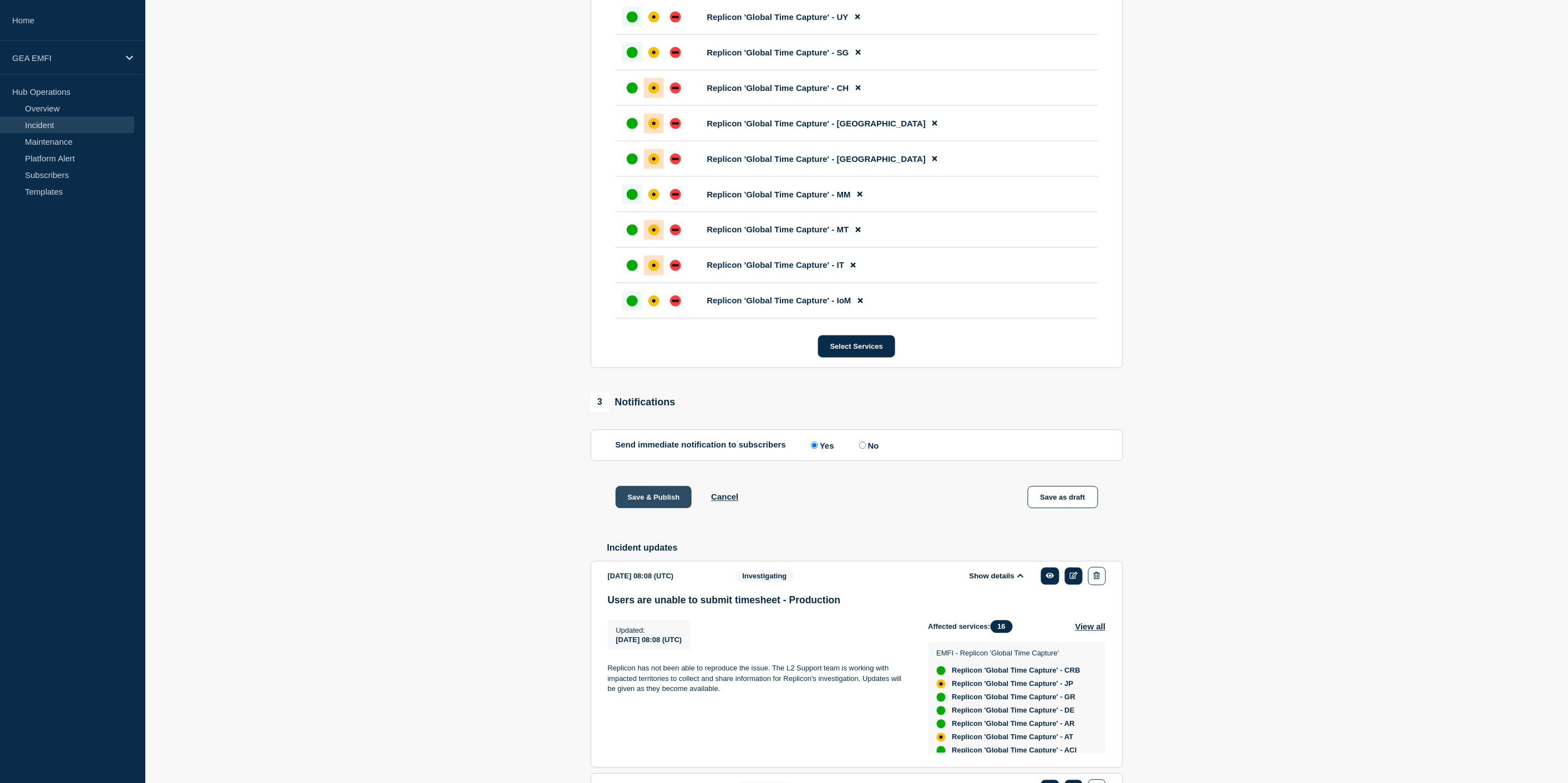
click at [655, 508] on button "Save & Publish" at bounding box center [653, 497] width 76 height 22
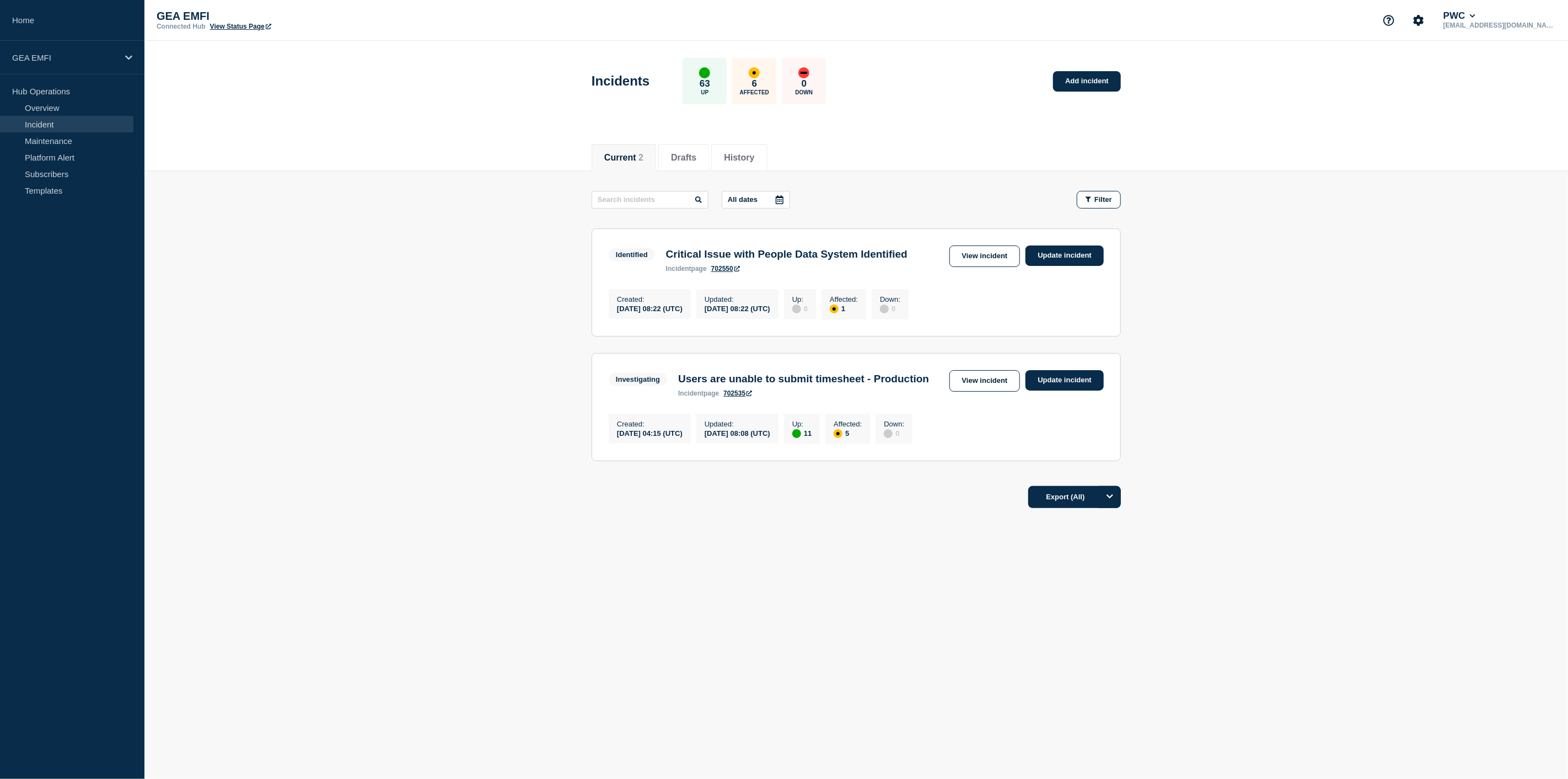
click at [1001, 392] on link "View incident" at bounding box center [984, 381] width 71 height 22
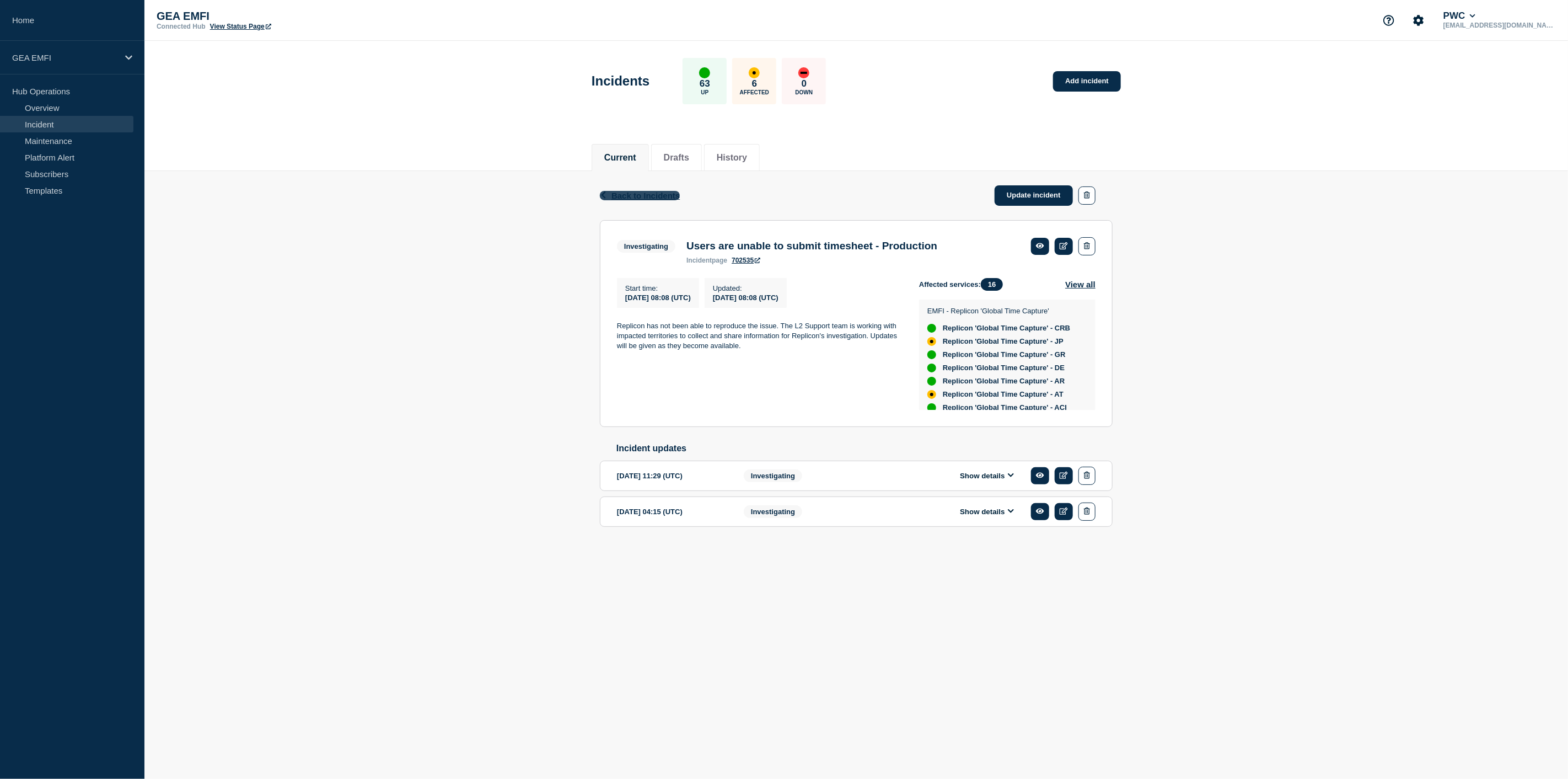
click at [637, 195] on span "Back to Incidents" at bounding box center [645, 195] width 68 height 9
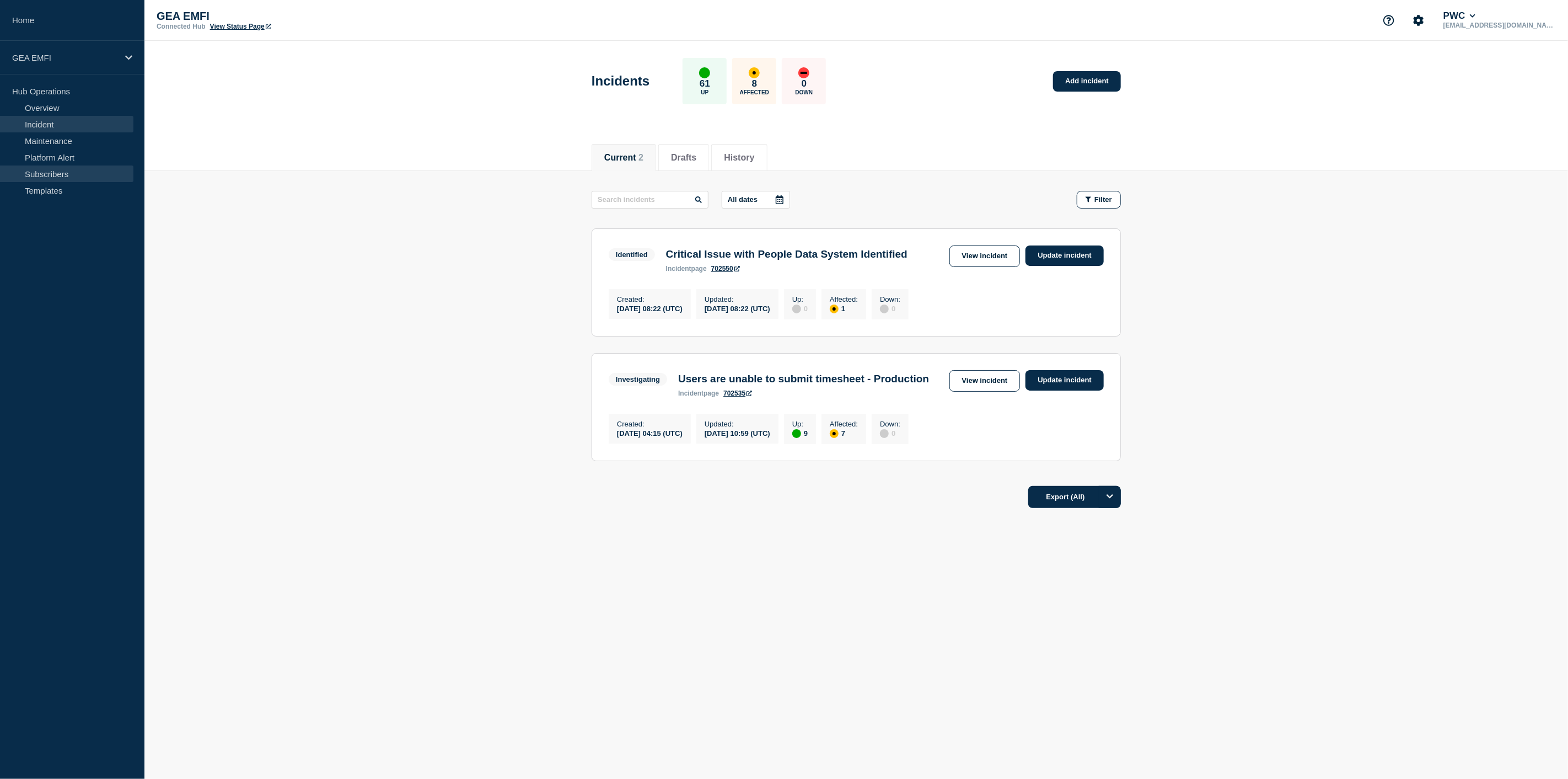
click at [61, 177] on link "Subscribers" at bounding box center [67, 174] width 133 height 17
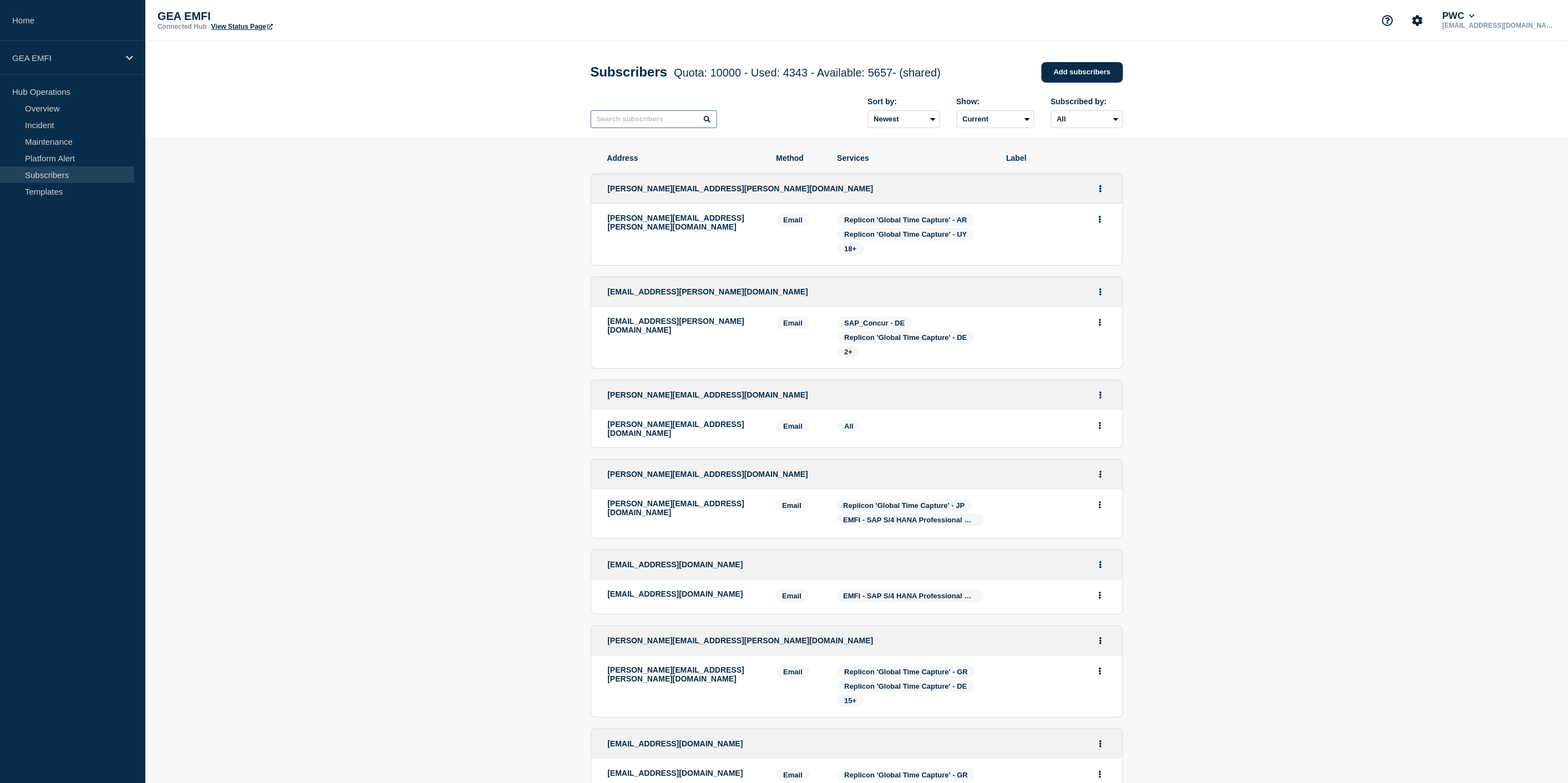
click at [620, 124] on input "text" at bounding box center [653, 119] width 126 height 18
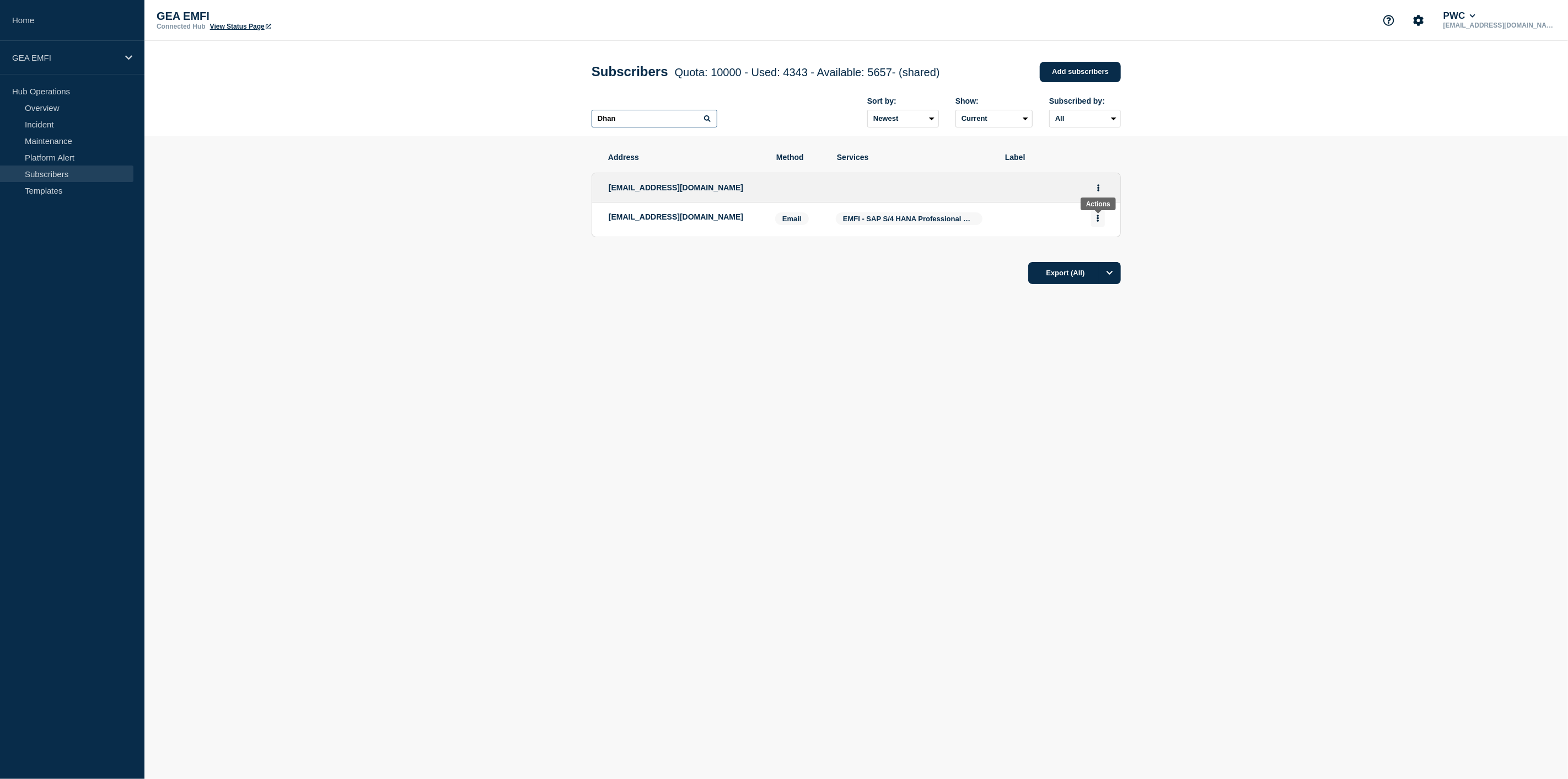
type input "Dhan"
click at [1098, 222] on icon "Actions" at bounding box center [1098, 218] width 2 height 7
click at [1098, 189] on icon "Actions" at bounding box center [1098, 187] width 2 height 7
click at [1095, 222] on li "Edit" at bounding box center [1098, 218] width 21 height 9
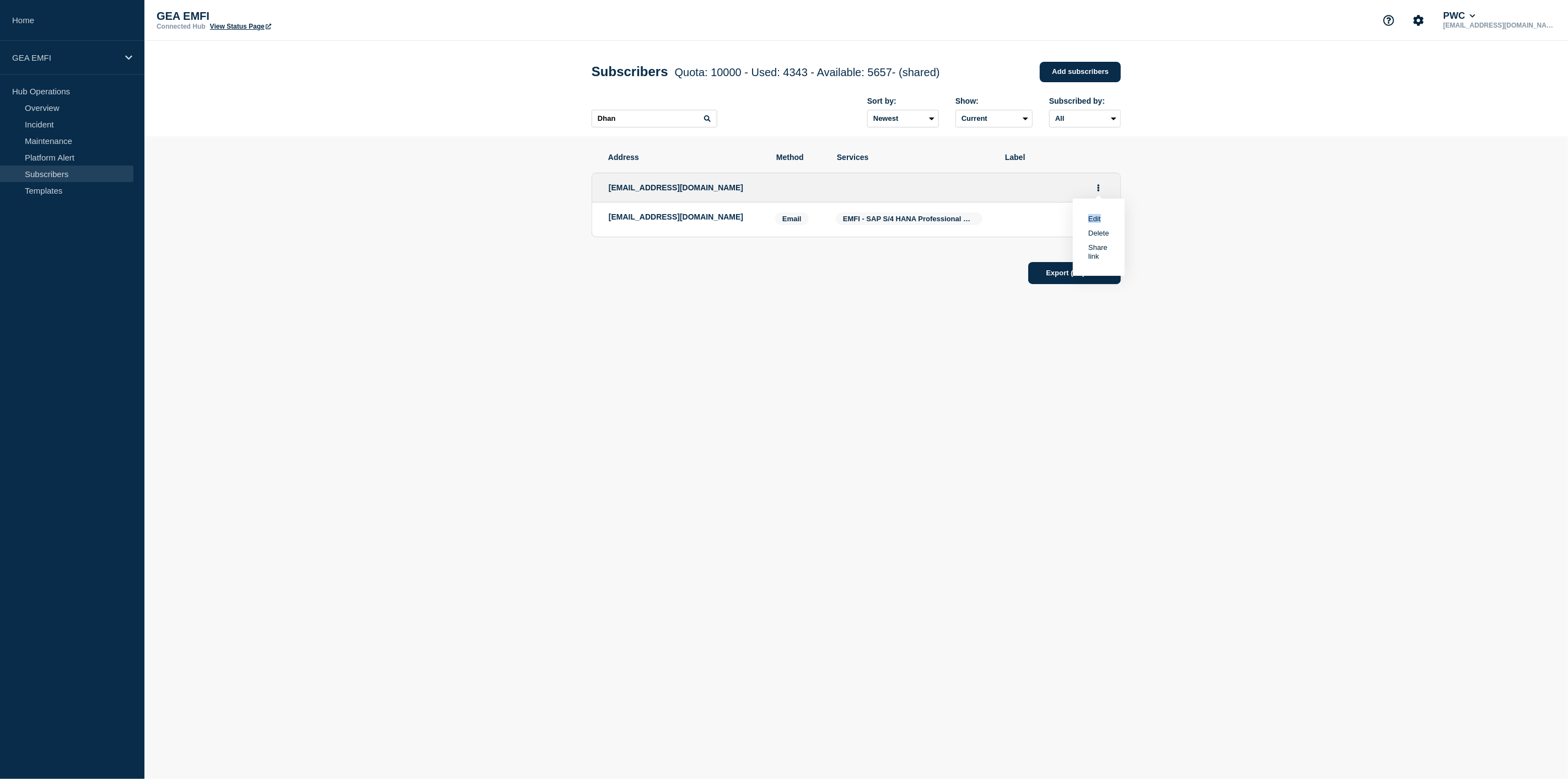
click at [1095, 222] on li "Edit" at bounding box center [1098, 218] width 21 height 9
click at [1094, 220] on link "Edit" at bounding box center [1094, 219] width 12 height 8
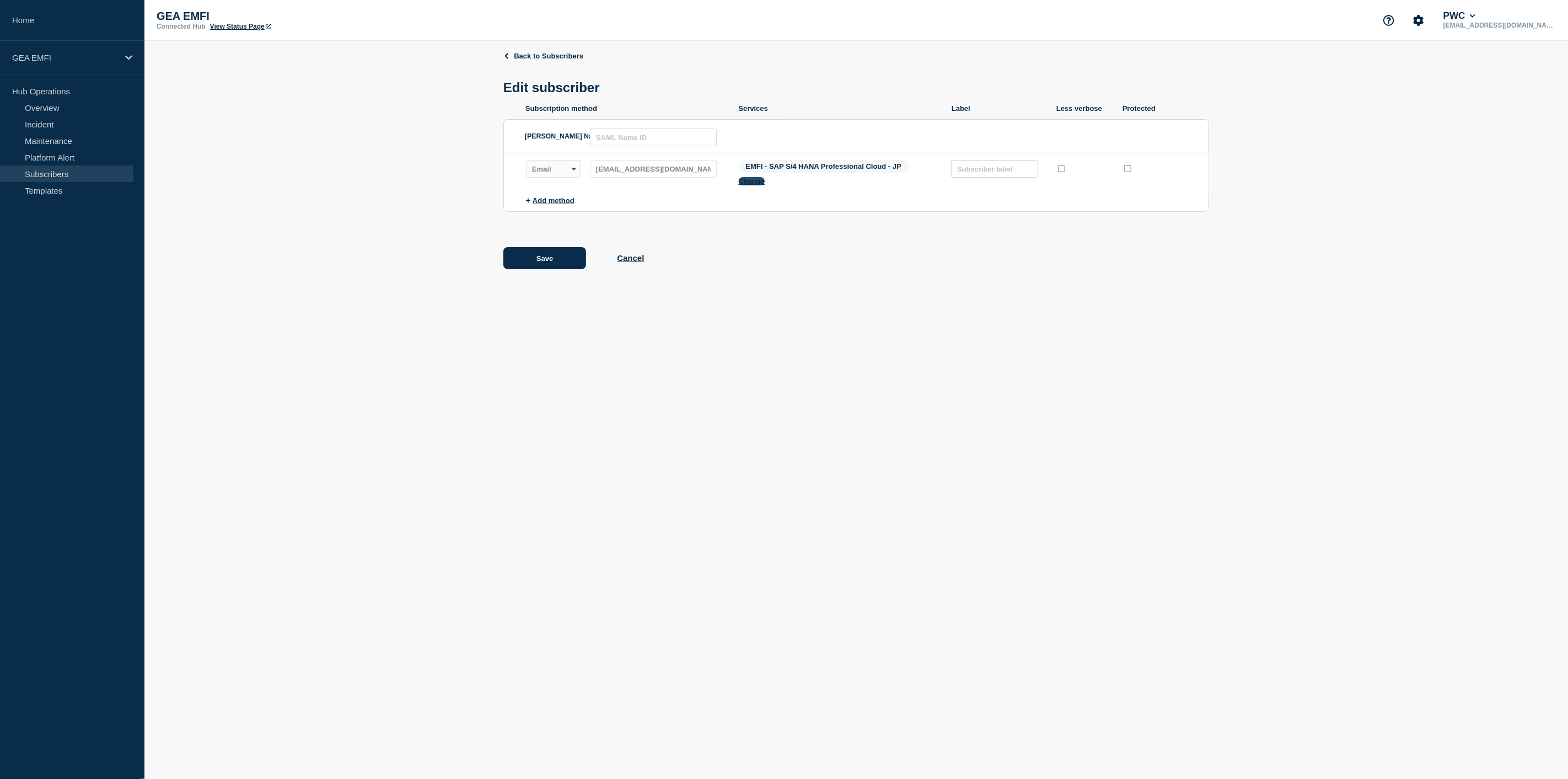
click at [751, 185] on button "Change" at bounding box center [752, 182] width 27 height 8
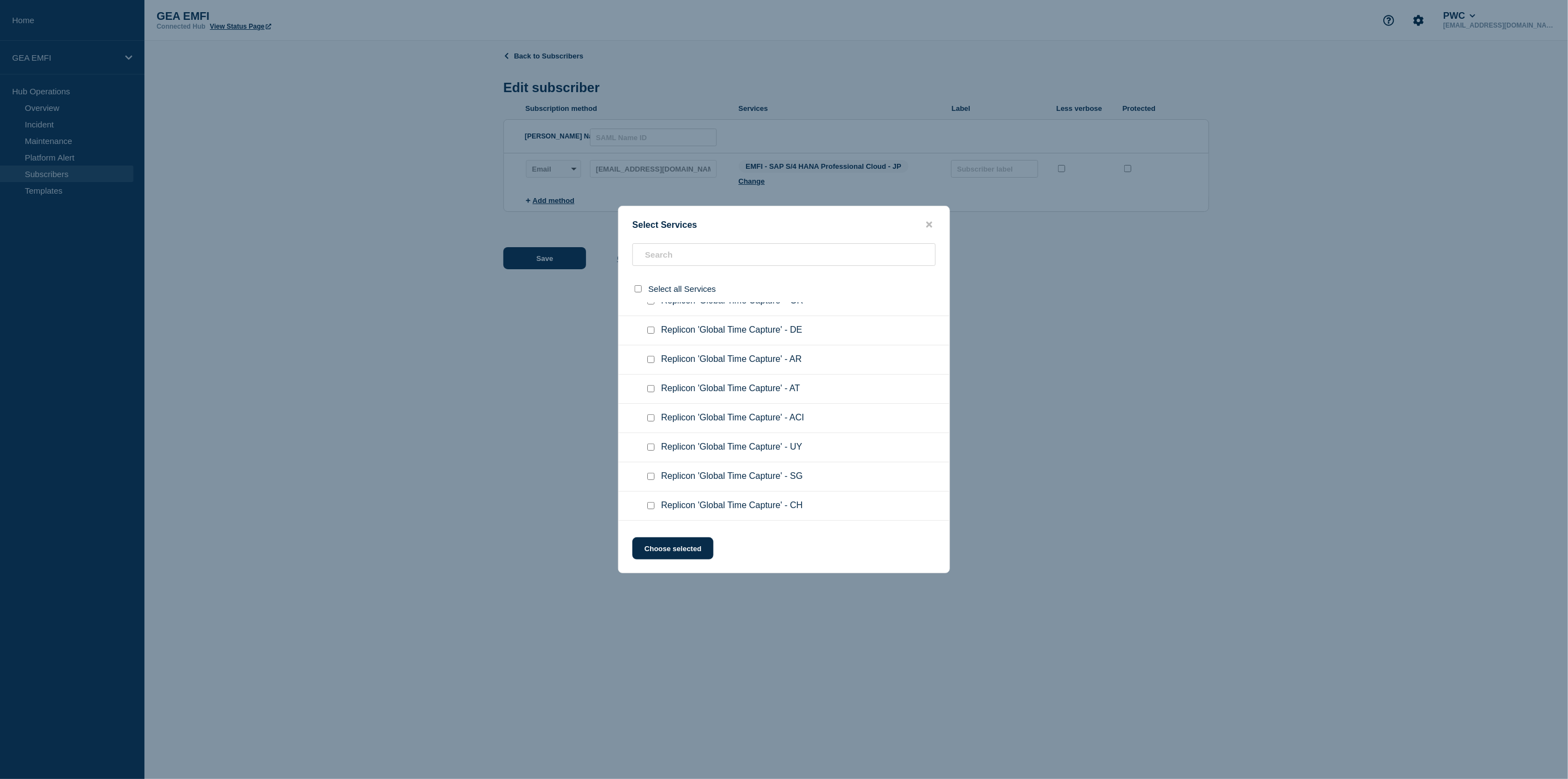
scroll to position [306, 0]
click at [652, 331] on input "Replicon 'Global Time Capture' - JP checkbox" at bounding box center [650, 332] width 7 height 7
checkbox input "true"
click at [674, 555] on button "Choose selected" at bounding box center [672, 548] width 81 height 22
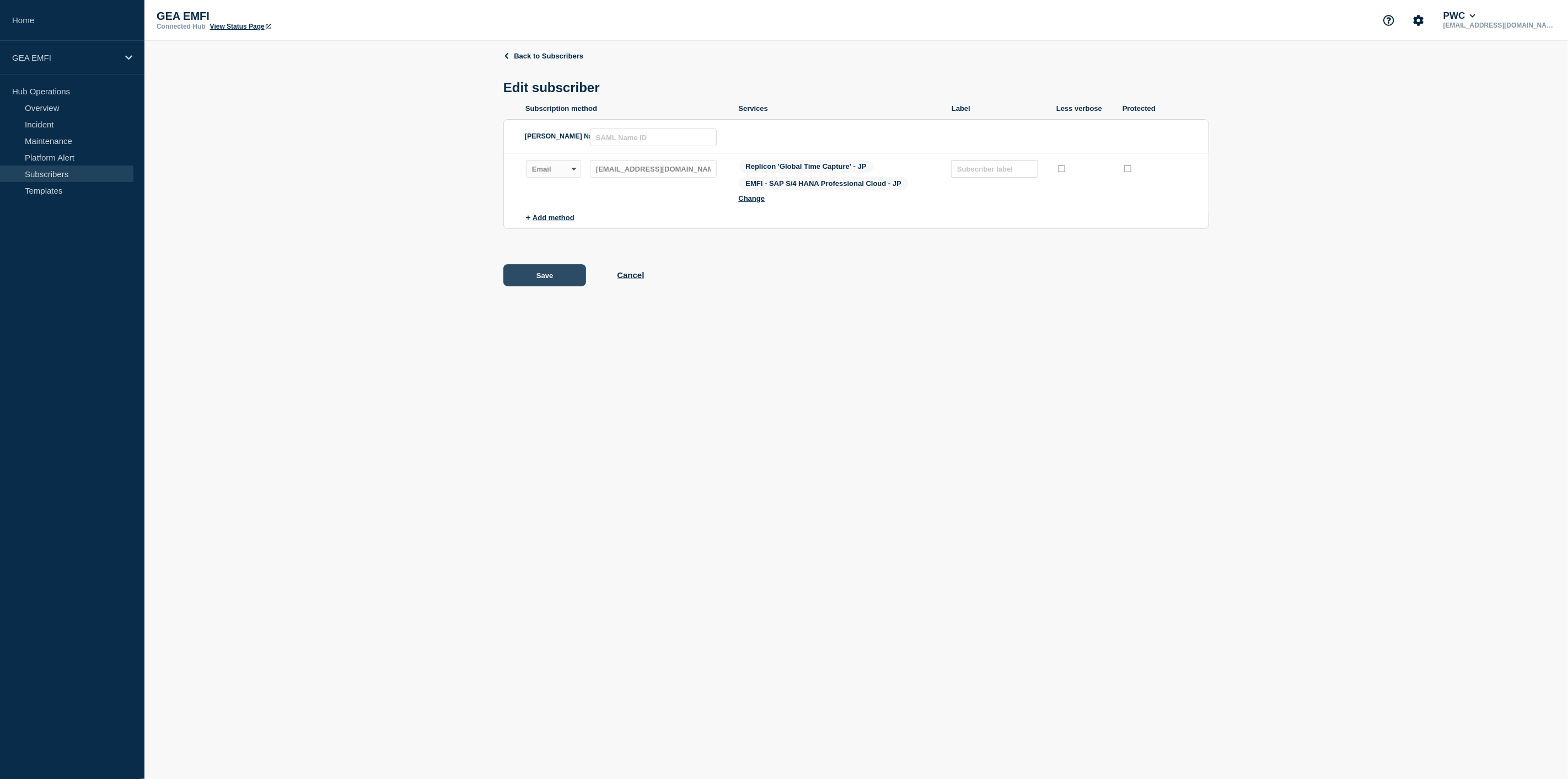
click at [536, 277] on button "Save" at bounding box center [545, 275] width 82 height 22
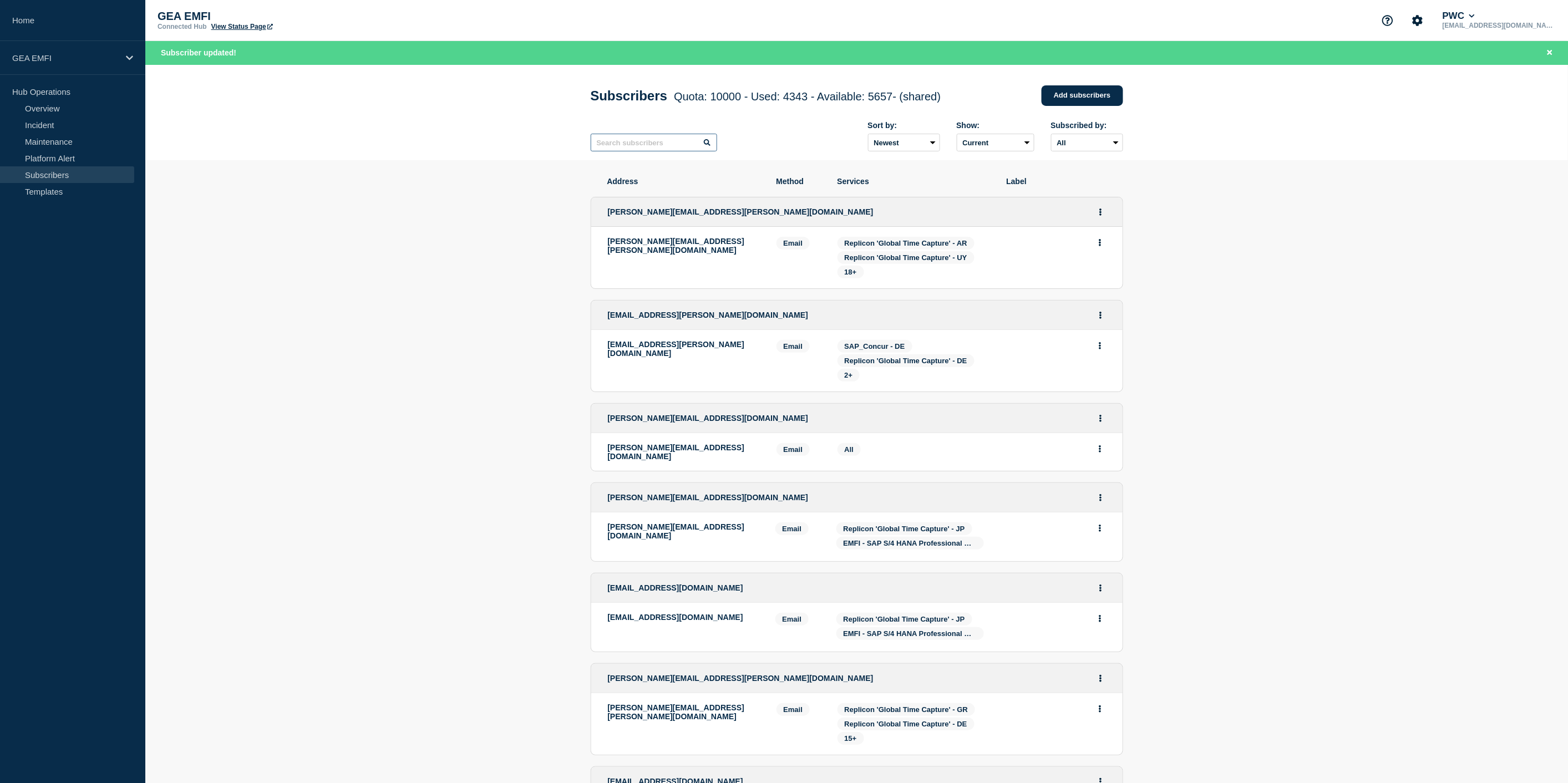
click at [627, 148] on input "text" at bounding box center [653, 142] width 126 height 18
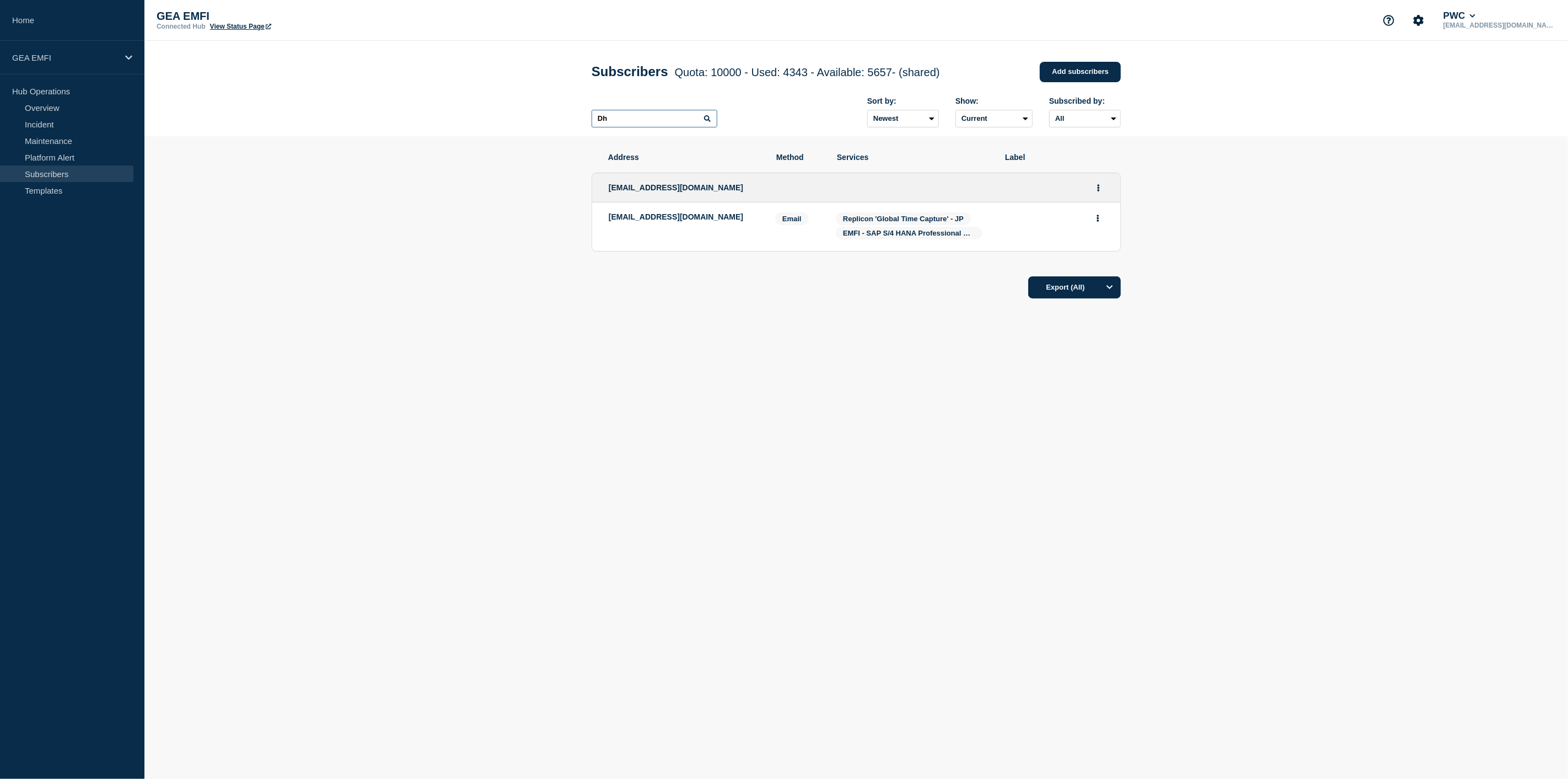
type input "D"
